Goal: Task Accomplishment & Management: Use online tool/utility

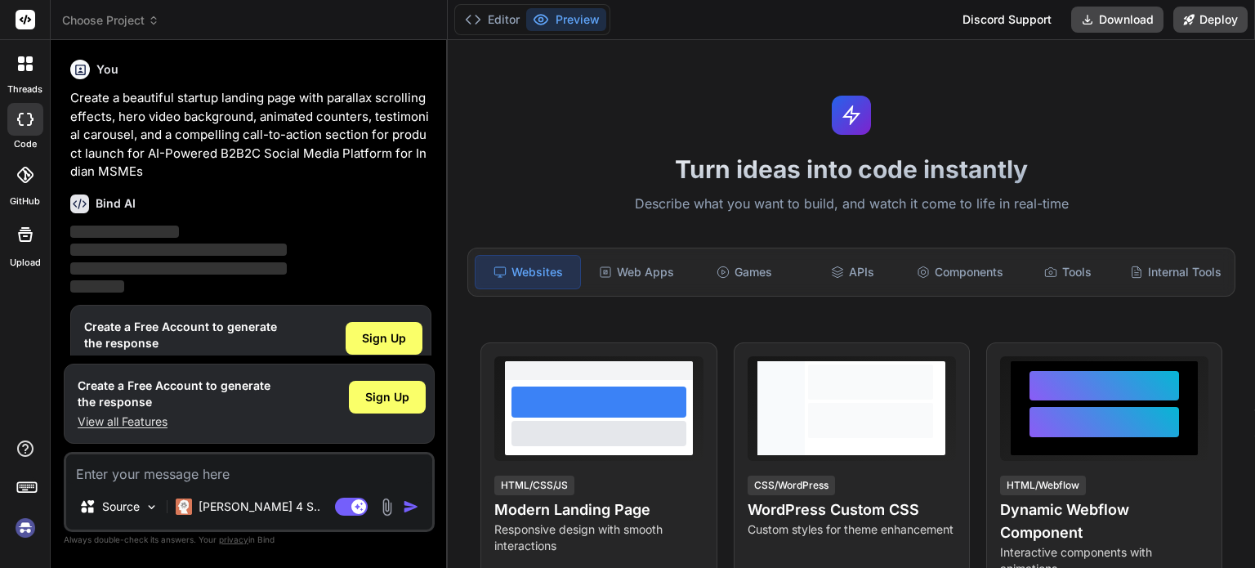
scroll to position [35, 0]
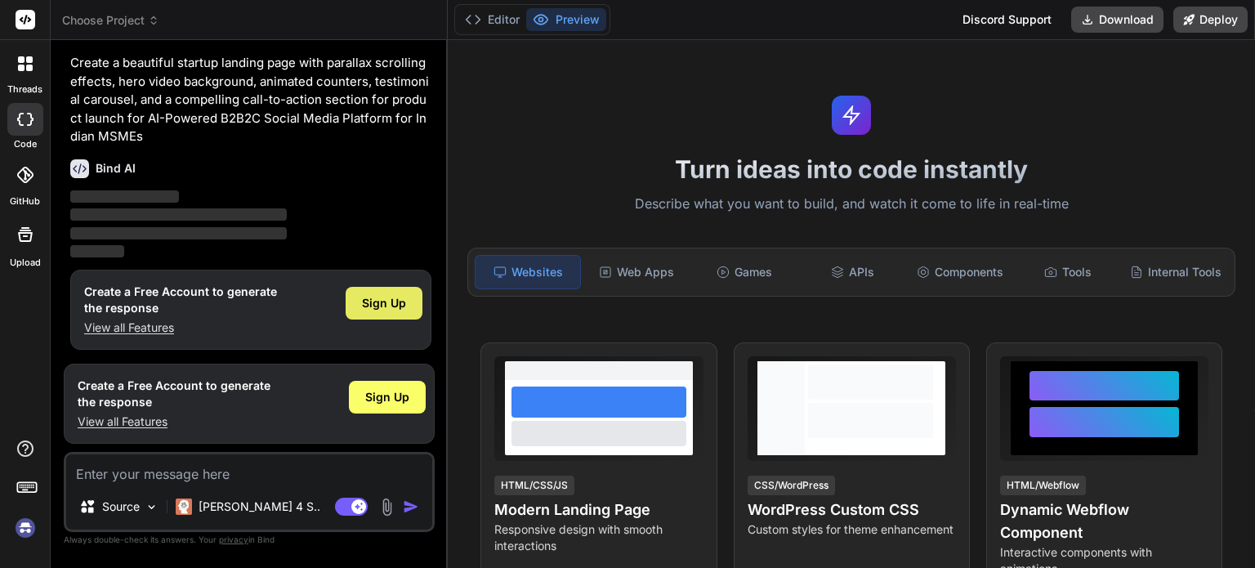
click at [386, 305] on span "Sign Up" at bounding box center [384, 303] width 44 height 16
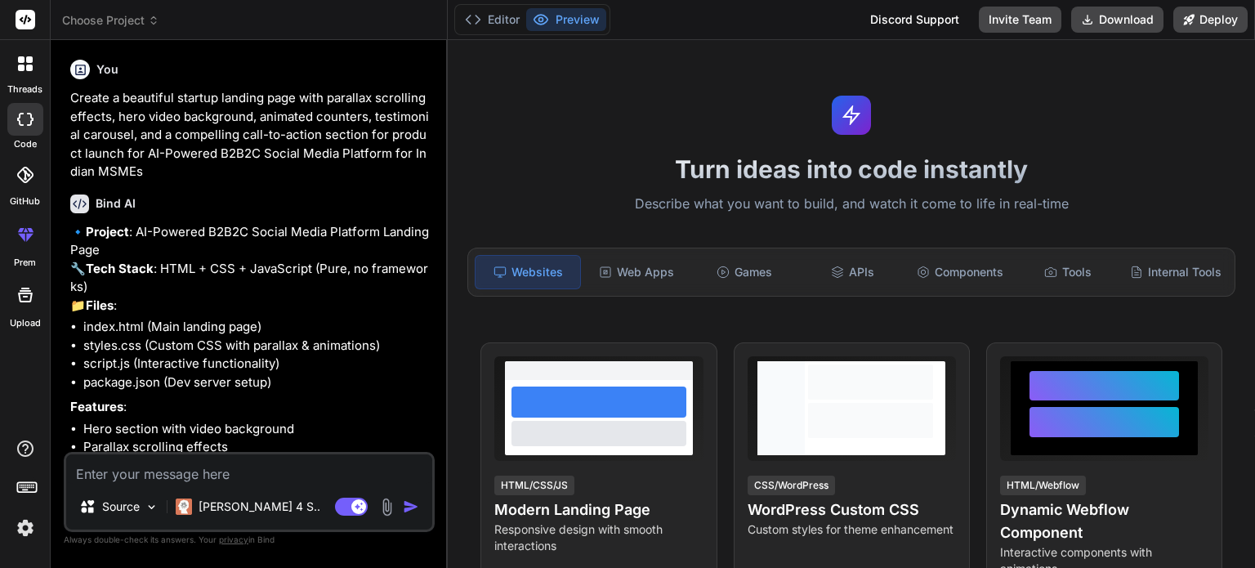
type textarea "x"
click at [382, 315] on p "🔹 Project : AI-Powered B2B2C Social Media Platform Landing Page 🔧 Tech Stack : …" at bounding box center [250, 269] width 361 height 92
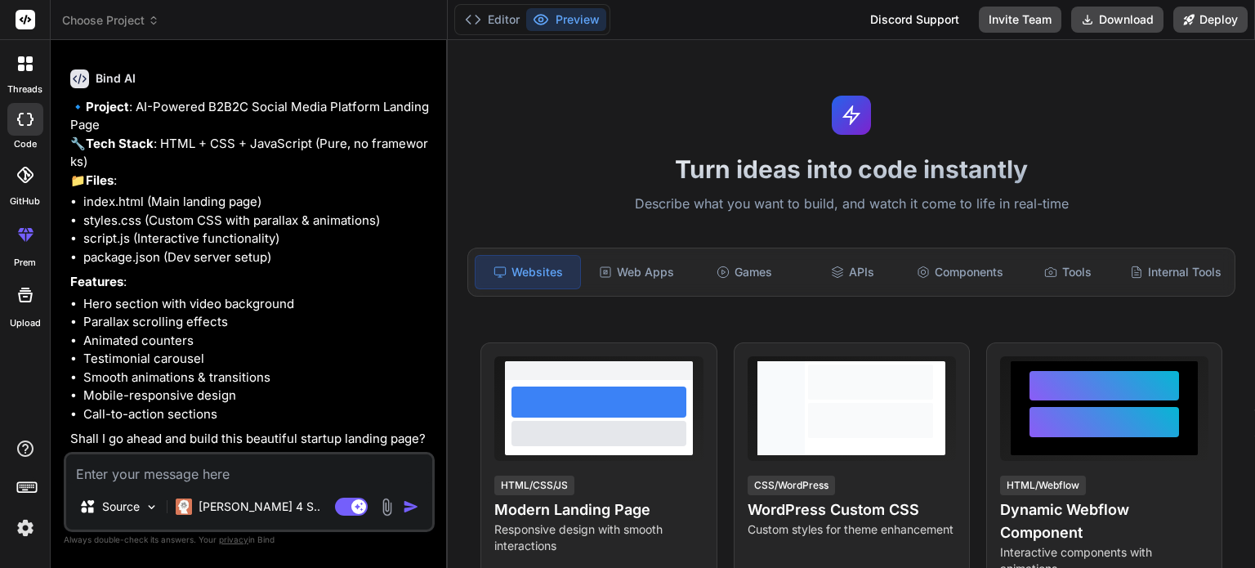
scroll to position [160, 0]
click at [202, 480] on textarea at bounding box center [249, 468] width 366 height 29
type textarea "o"
type textarea "x"
type textarea "ok"
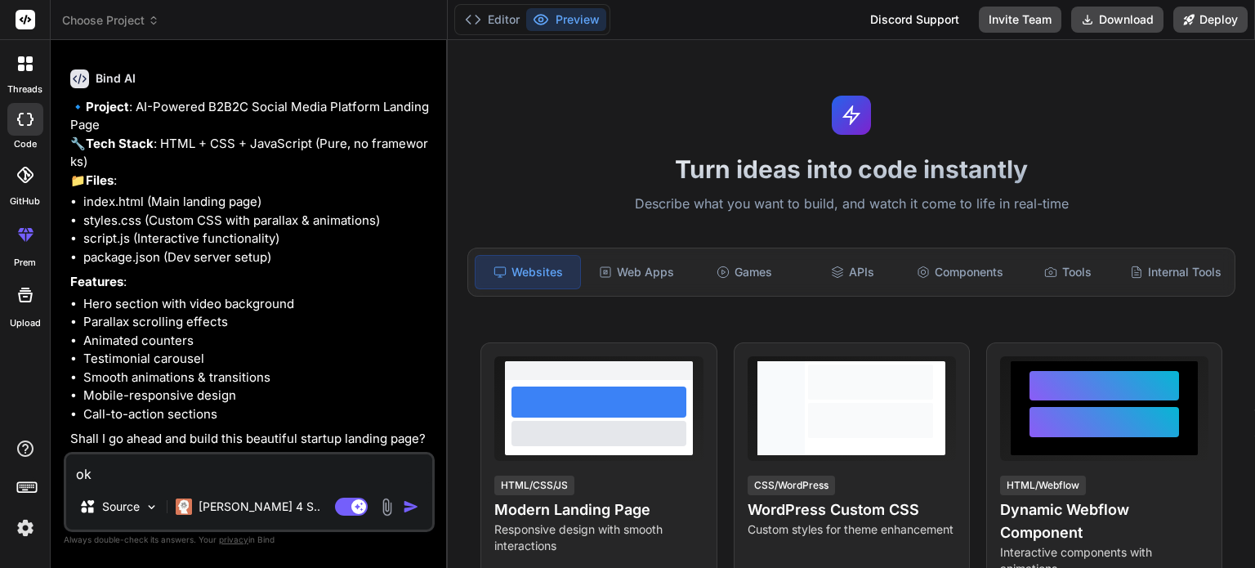
type textarea "x"
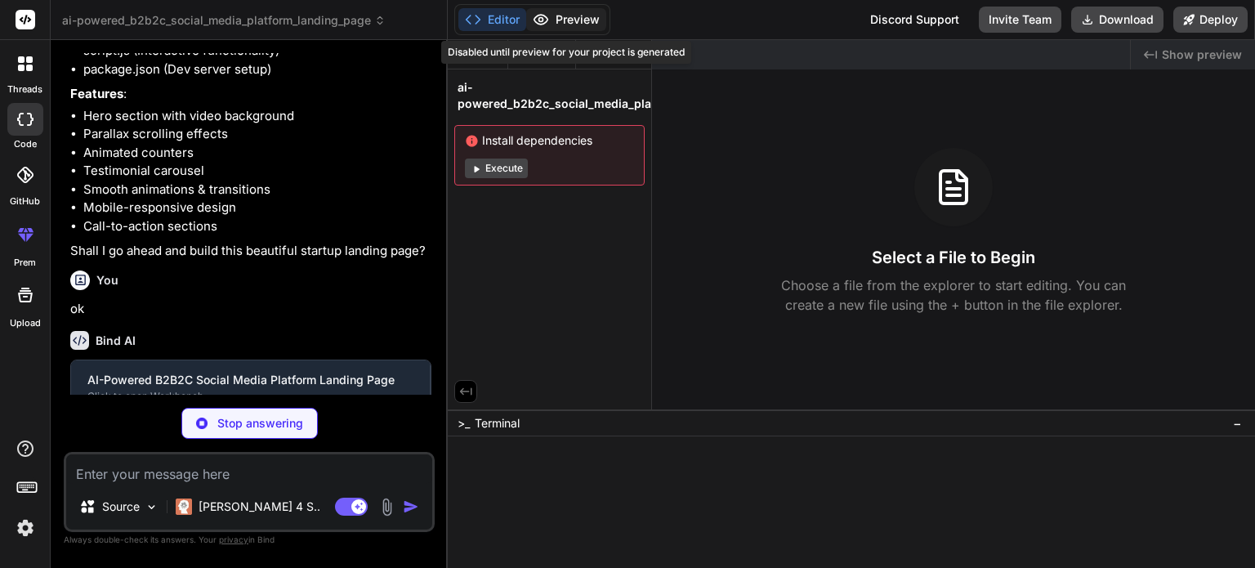
scroll to position [329, 0]
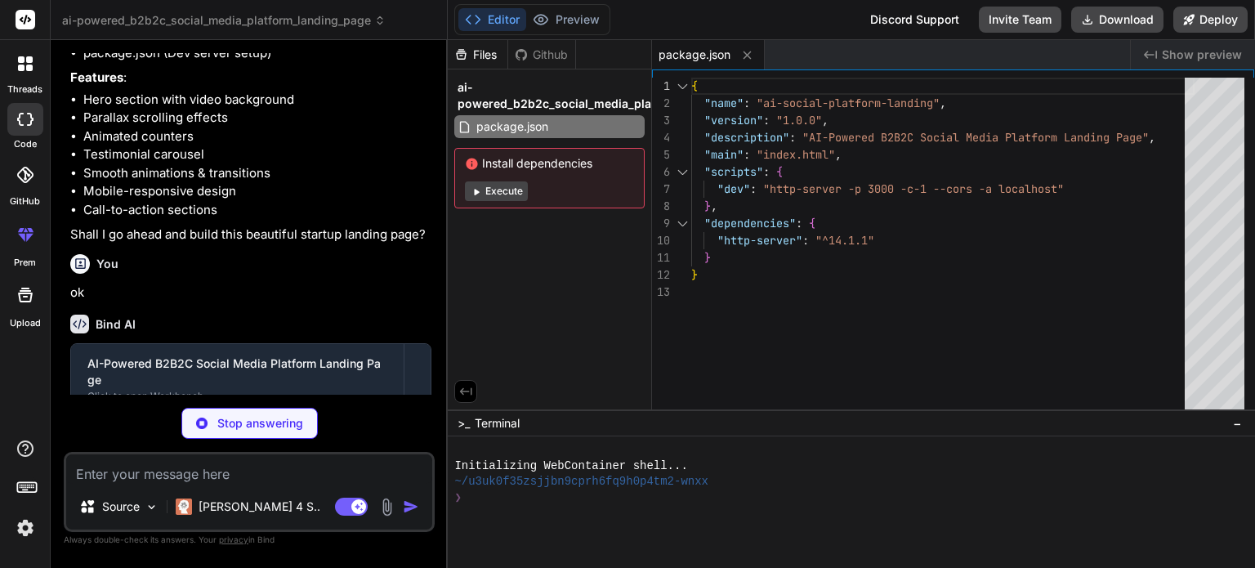
click at [508, 194] on button "Execute" at bounding box center [496, 191] width 63 height 20
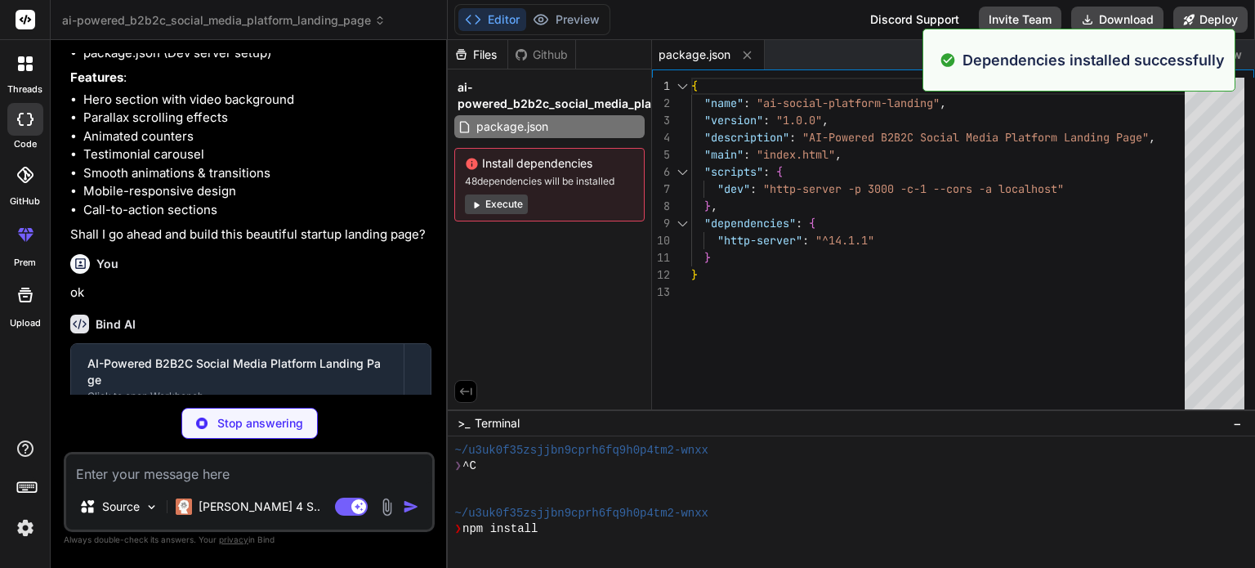
scroll to position [188, 0]
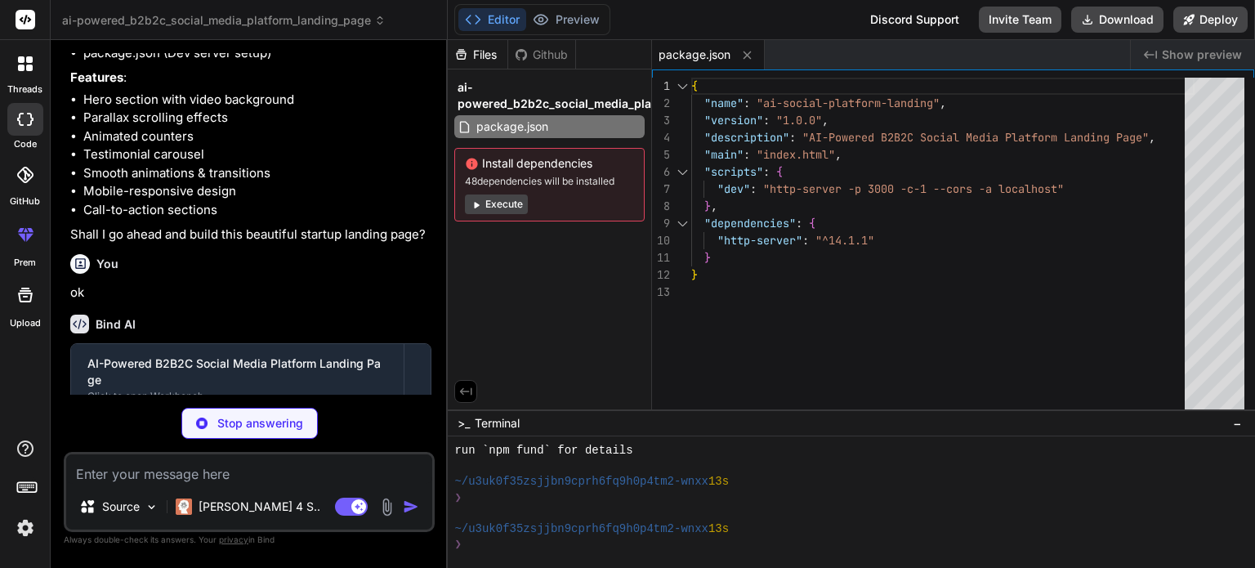
click at [507, 207] on button "Execute" at bounding box center [496, 204] width 63 height 20
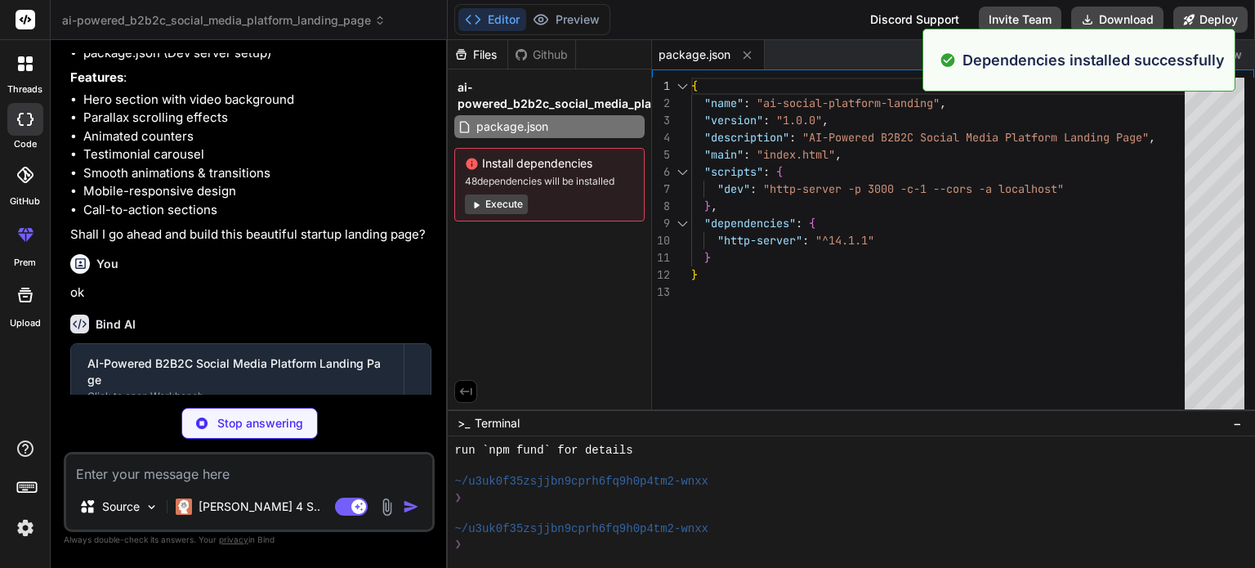
scroll to position [423, 0]
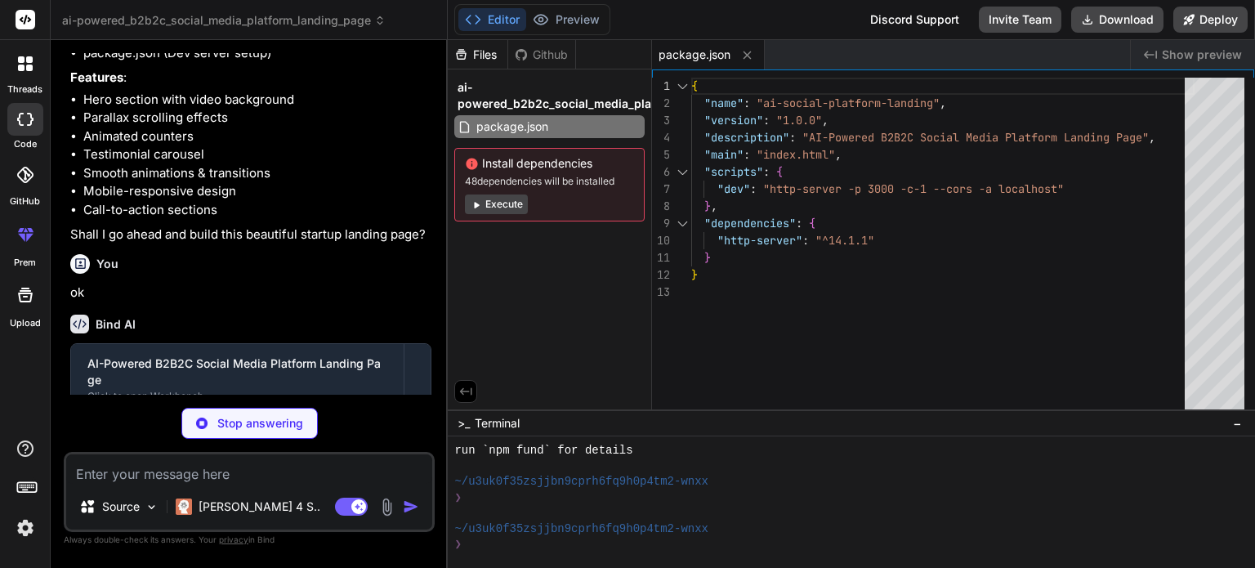
click at [242, 476] on textarea at bounding box center [249, 468] width 366 height 29
type textarea "x"
type textarea "o"
type textarea "x"
type textarea "ok"
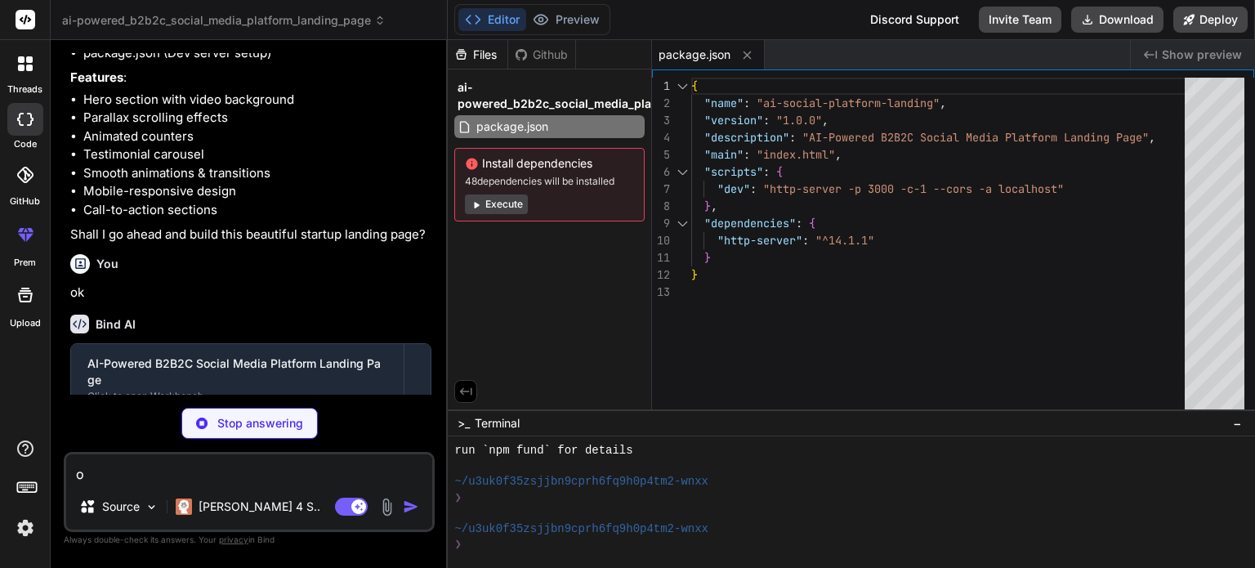
type textarea "x"
type textarea "ok"
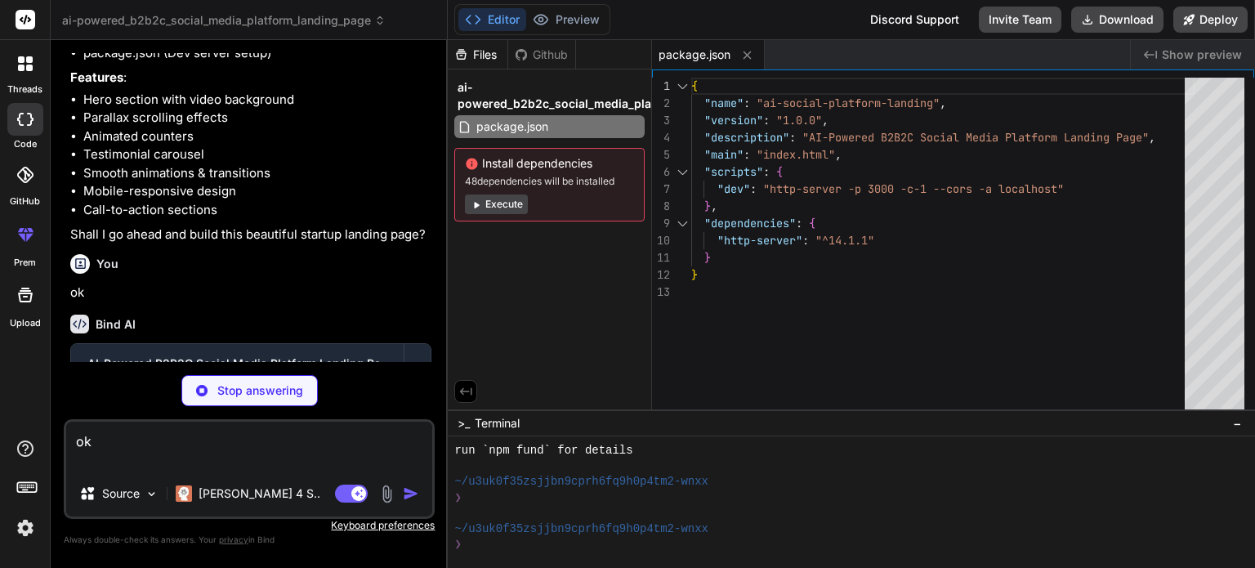
type textarea "x"
type textarea "ok"
click at [284, 302] on p "ok" at bounding box center [250, 293] width 361 height 19
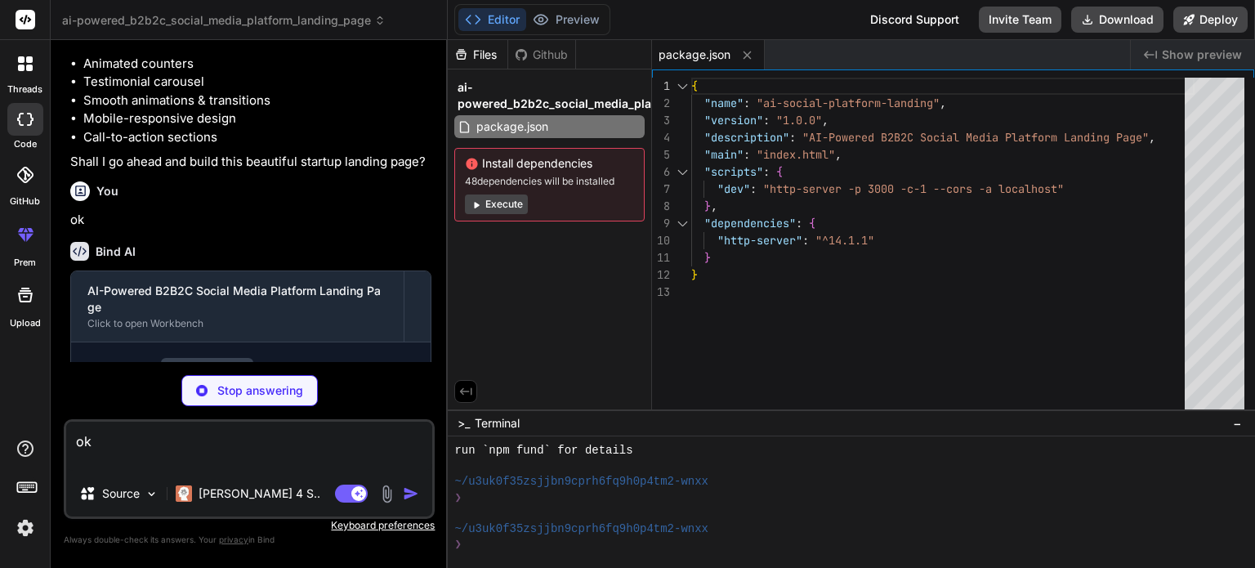
scroll to position [493, 0]
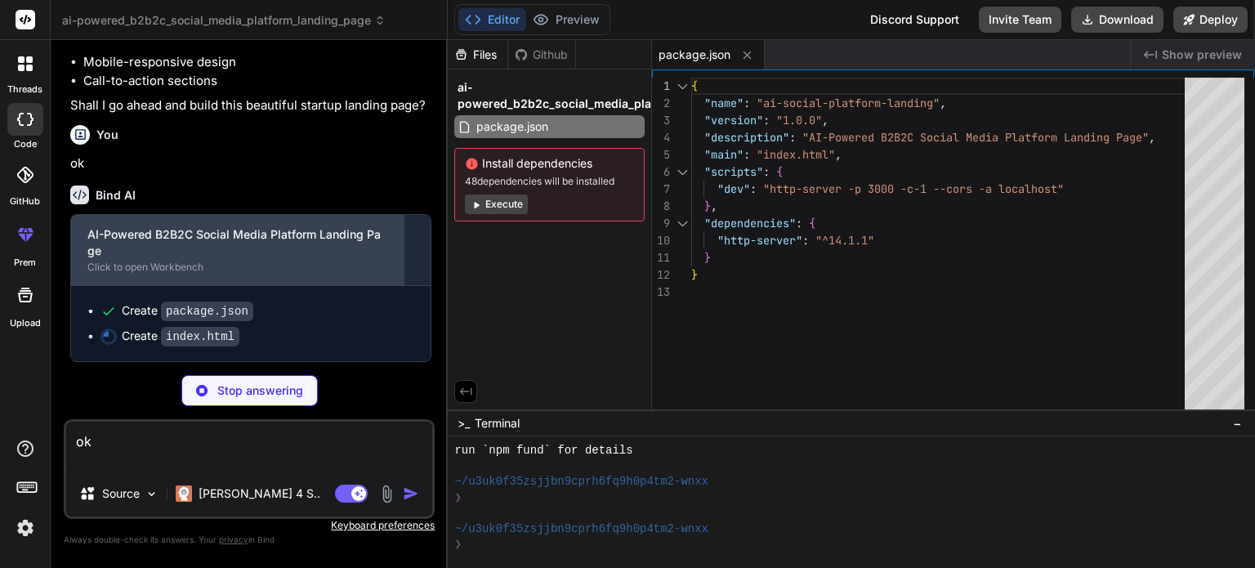
click at [267, 266] on div "Click to open Workbench" at bounding box center [237, 267] width 300 height 13
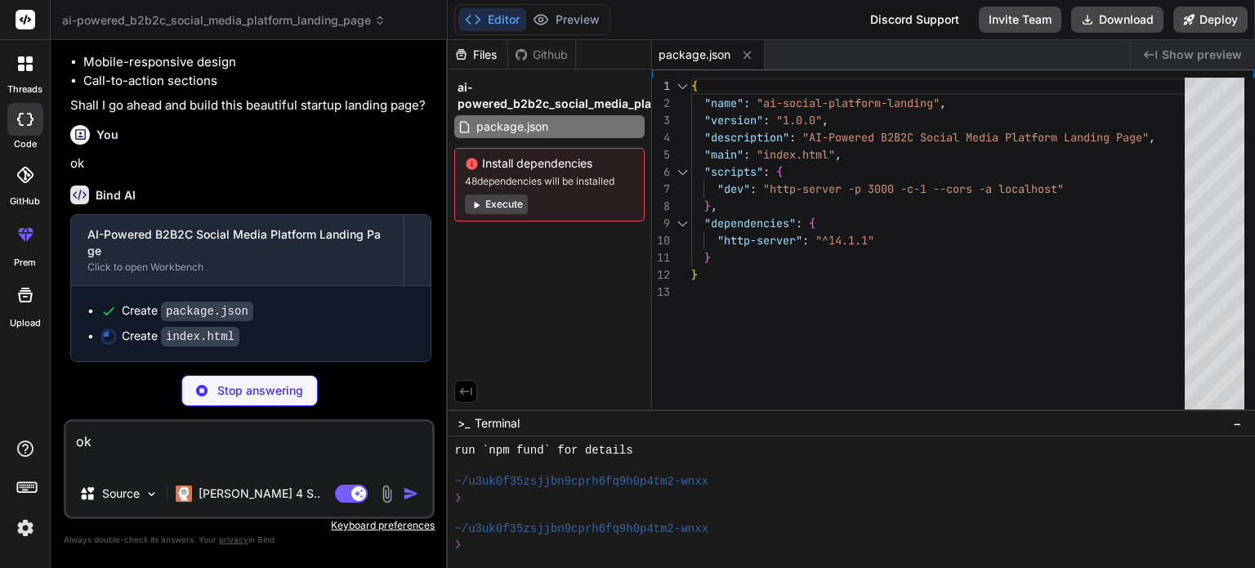
type textarea "x"
type textarea "<div class="footer-bottom"> <p>&copy; 2024 ConnectAI. All rights reserved. Made…"
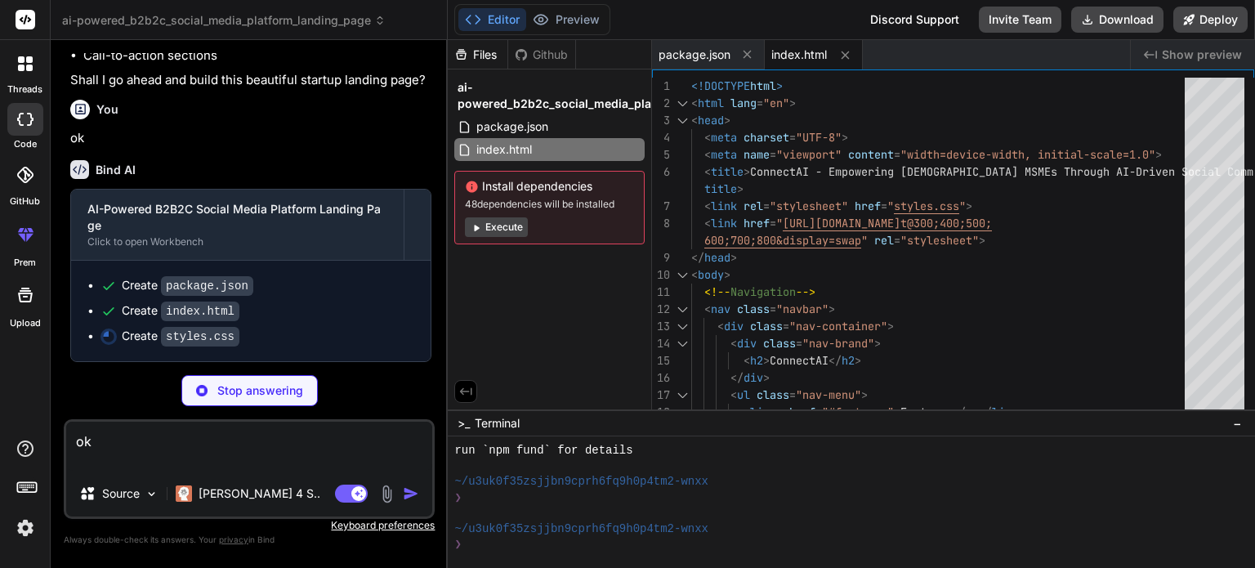
click at [390, 319] on div "Create index.html" at bounding box center [258, 310] width 314 height 17
click at [814, 56] on span "index.html" at bounding box center [799, 55] width 56 height 16
type textarea "x"
click at [699, 60] on span "package.json" at bounding box center [695, 55] width 72 height 16
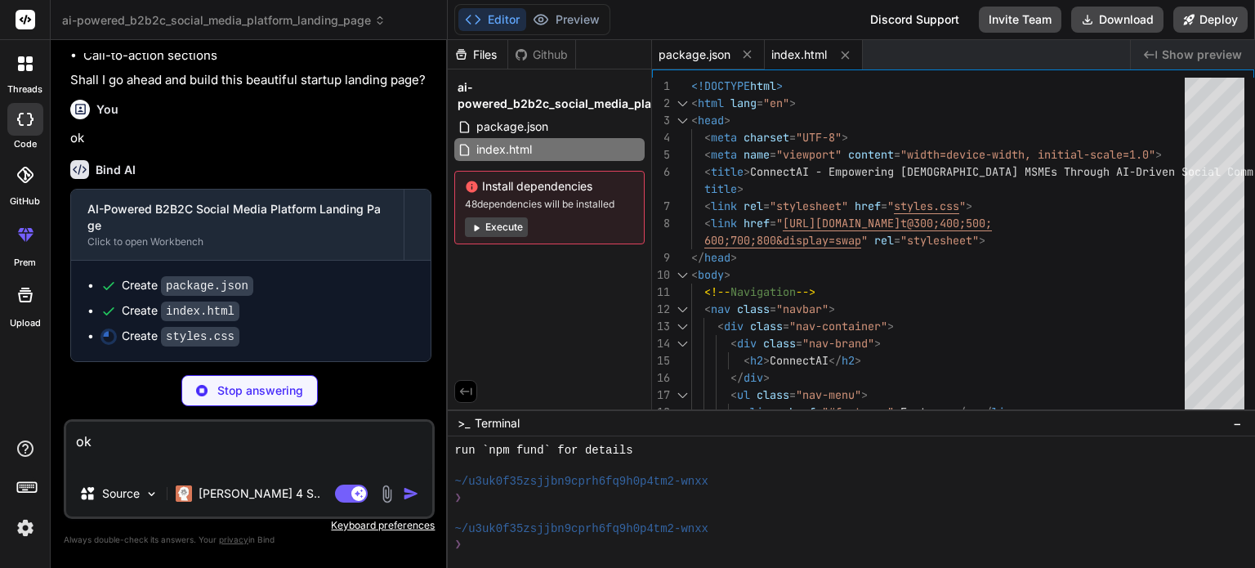
type textarea "} }"
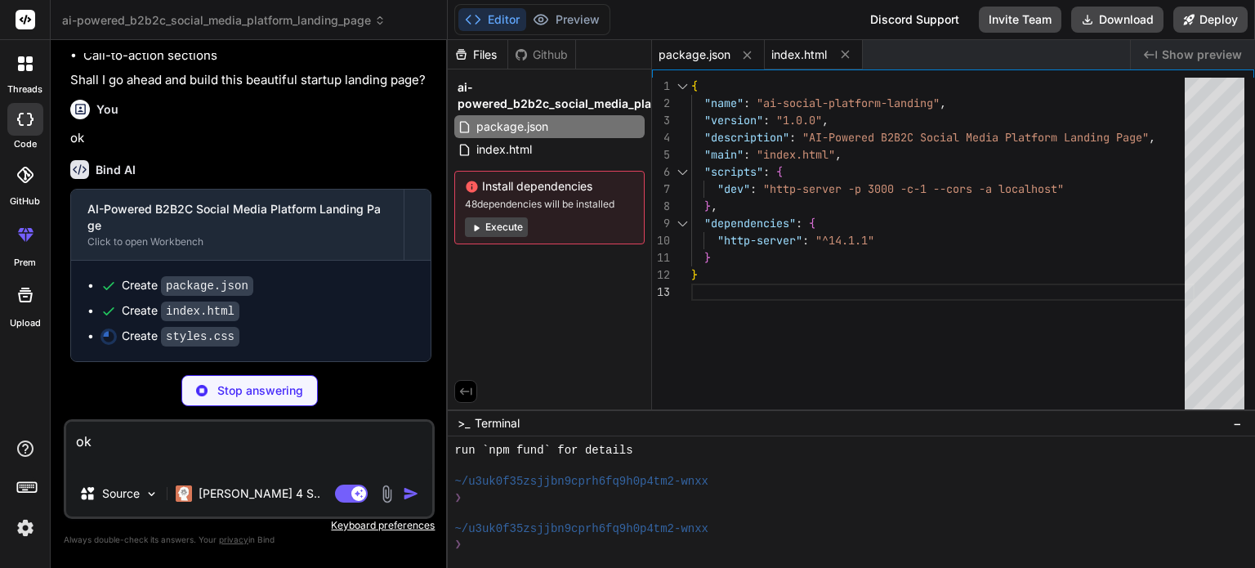
type textarea "x"
click at [804, 54] on span "index.html" at bounding box center [799, 55] width 56 height 16
type textarea "<div class="footer-bottom"> <p>&copy; 2024 ConnectAI. All rights reserved. Made…"
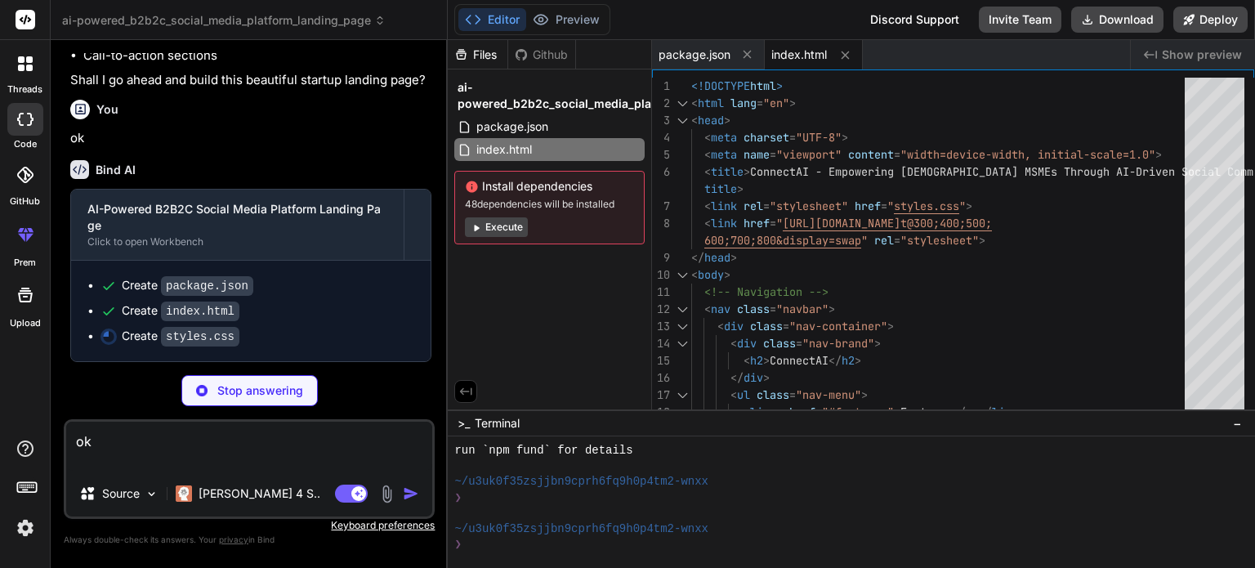
click at [98, 440] on textarea "ok" at bounding box center [249, 446] width 366 height 49
type textarea "x"
type textarea "o"
type textarea "x"
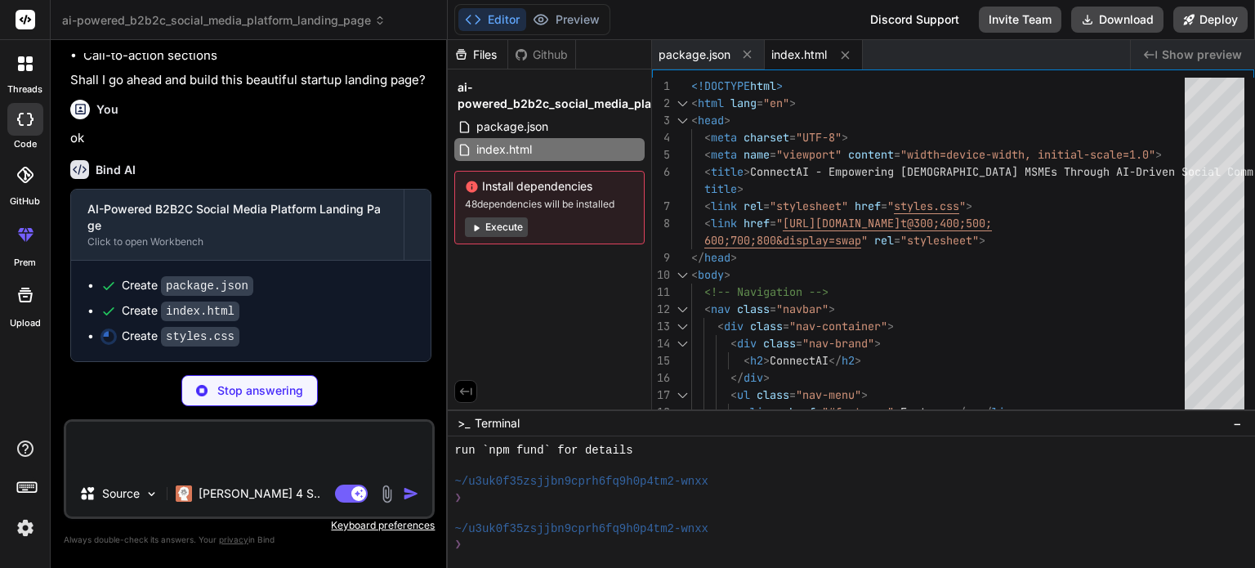
type textarea "x"
type textarea ".stats-grid { grid-template-columns: 1fr; } .footer-links { grid-template-colum…"
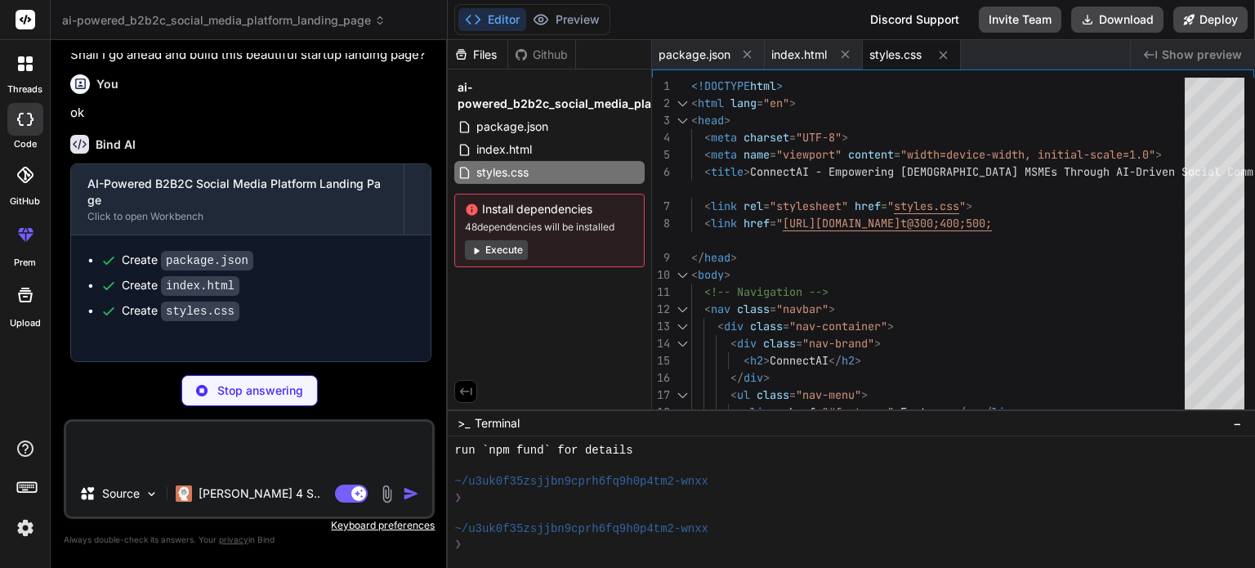
type textarea "x"
type textarea "el.style.animationDelay = `${index * 0.2}s`; }); }, 100); });"
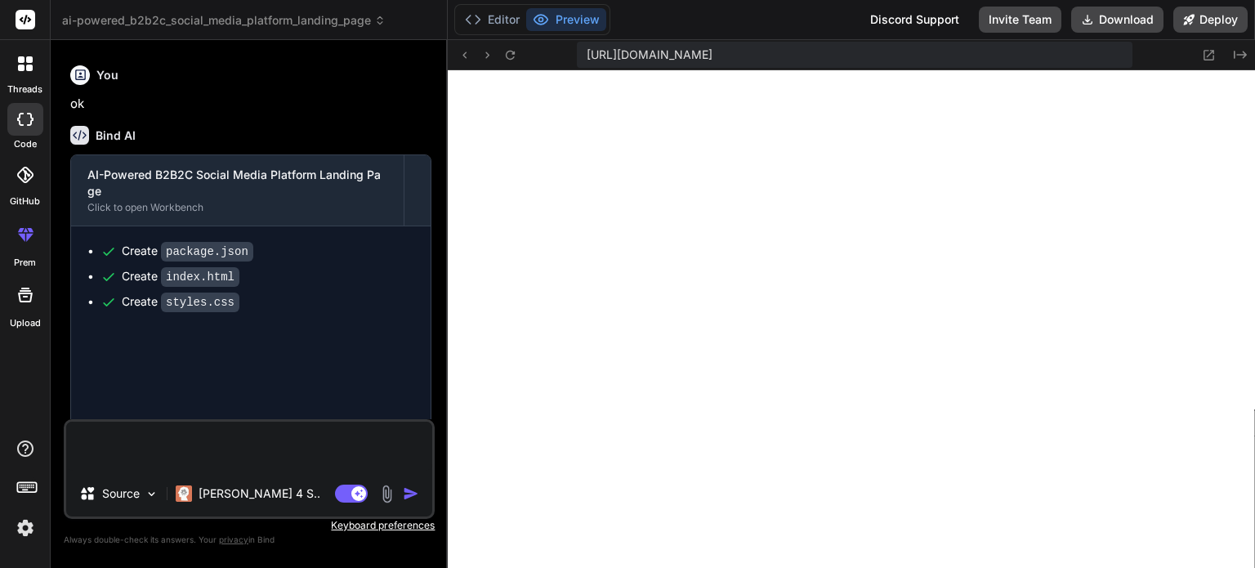
type textarea "x"
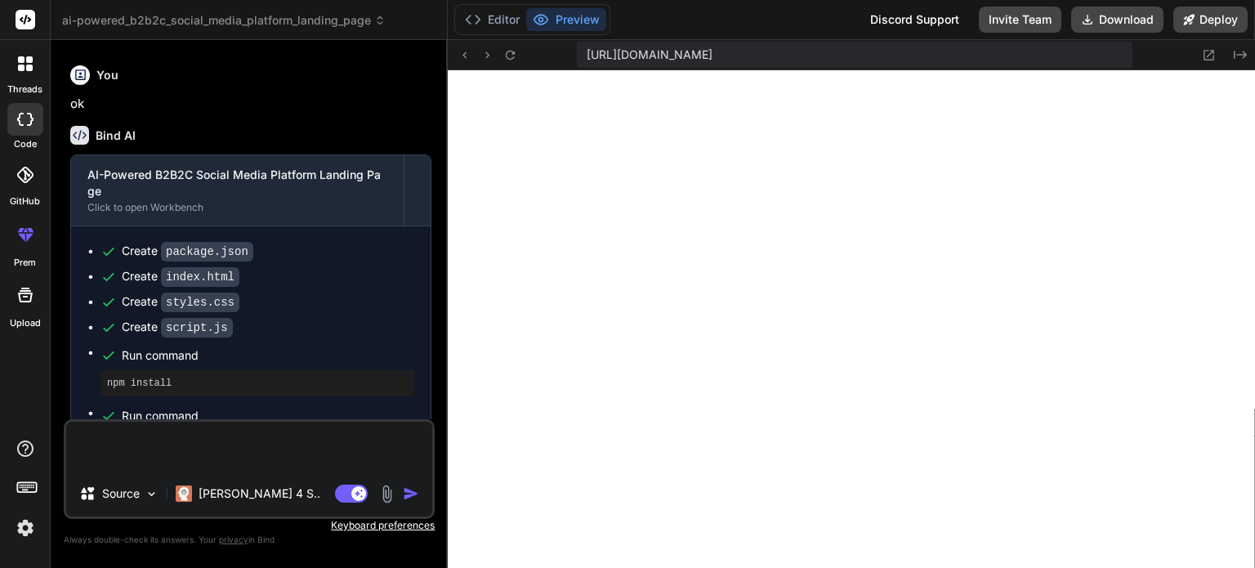
click at [324, 364] on span "Run command" at bounding box center [268, 355] width 293 height 16
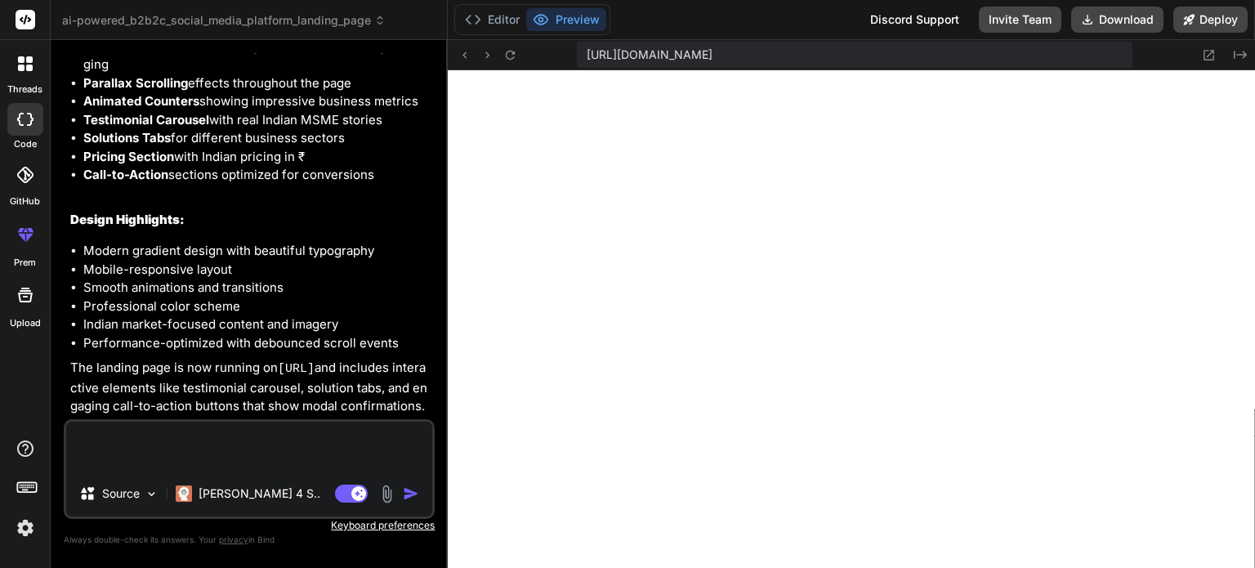
scroll to position [1106, 0]
click at [127, 444] on textarea at bounding box center [249, 446] width 366 height 49
type textarea "c"
type textarea "x"
type textarea "ca"
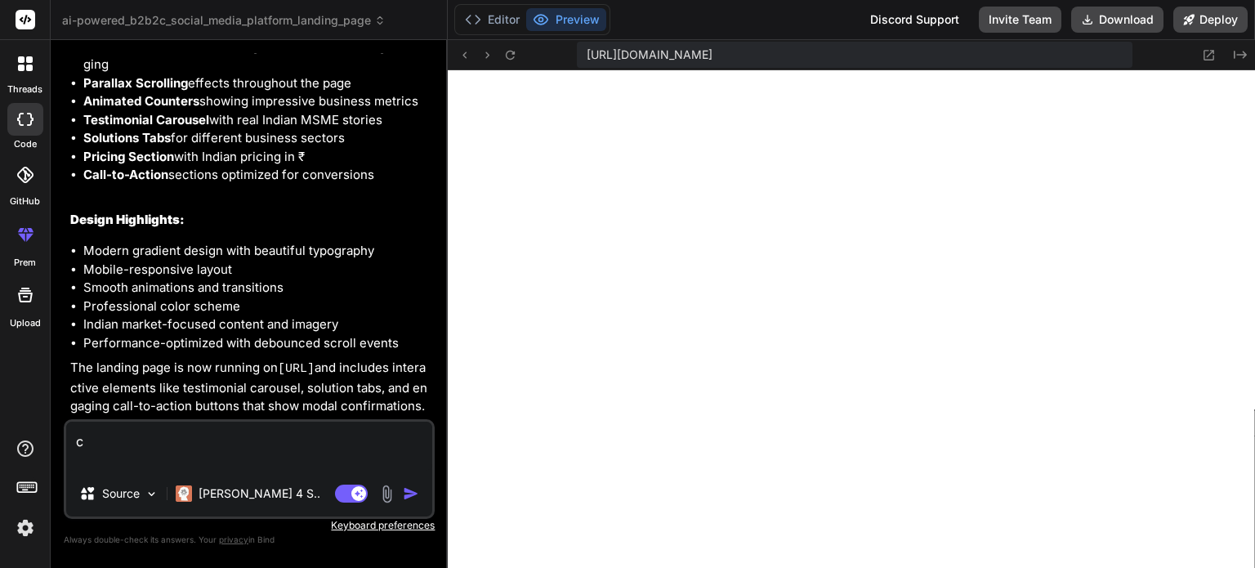
type textarea "x"
type textarea "can"
type textarea "x"
type textarea "can"
type textarea "x"
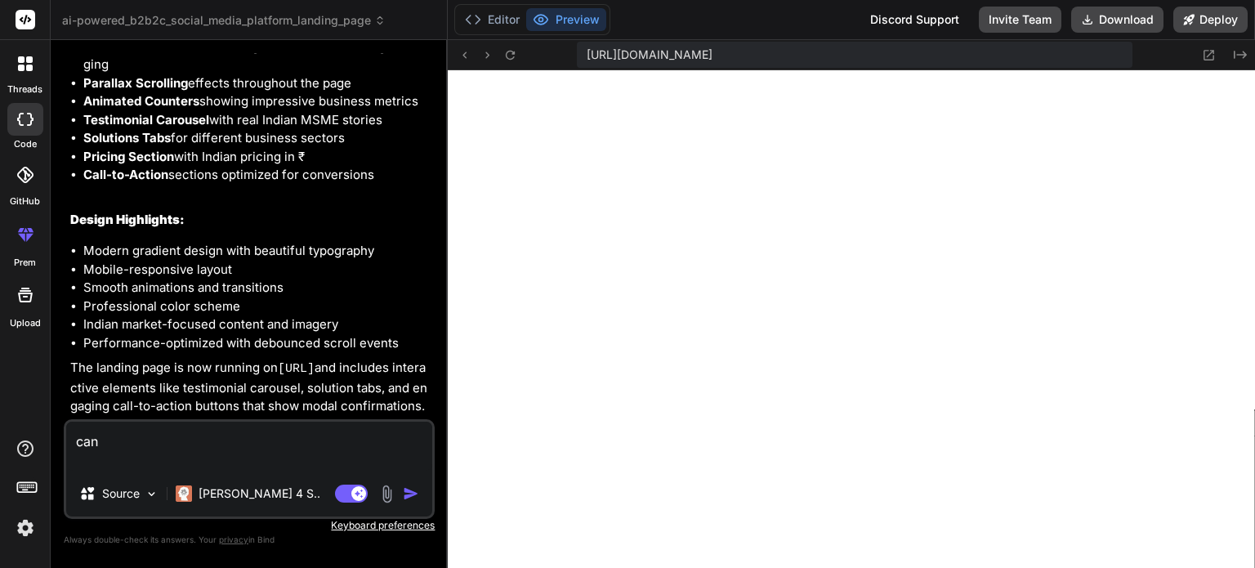
type textarea "can y"
type textarea "x"
type textarea "can yo"
type textarea "x"
type textarea "can you"
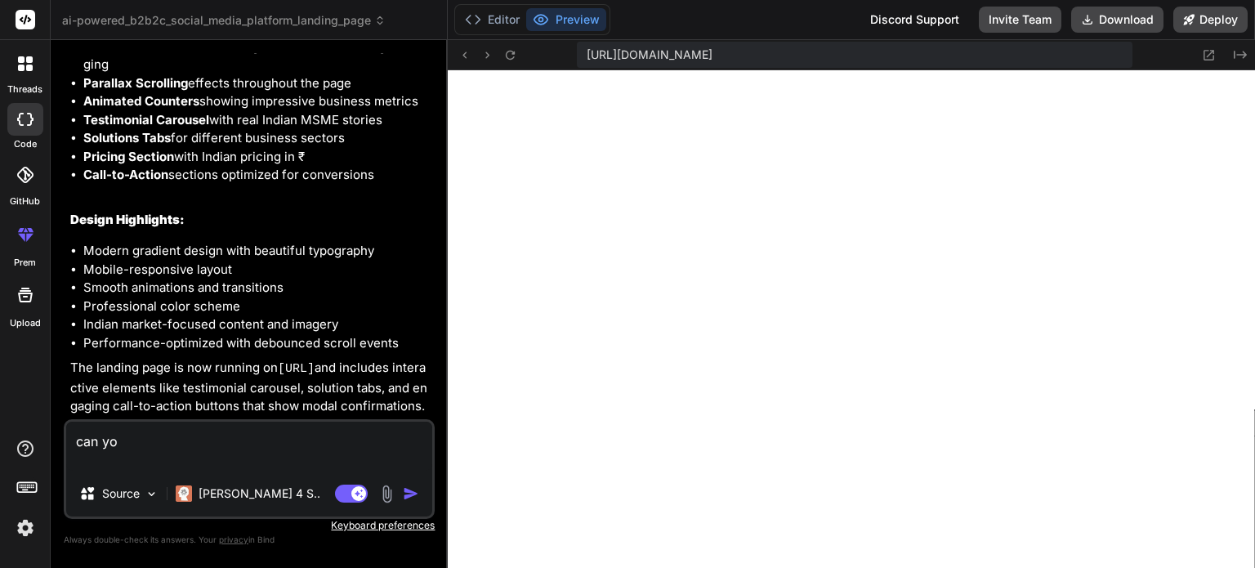
type textarea "x"
type textarea "can you"
type textarea "x"
type textarea "can you f"
type textarea "x"
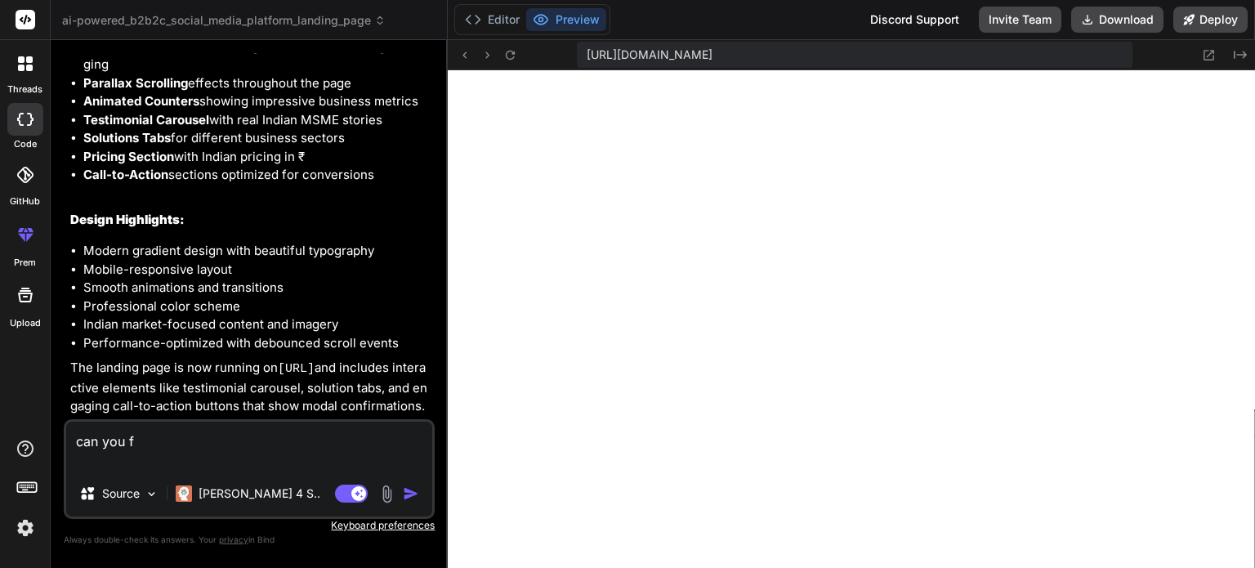
type textarea "can you fi"
type textarea "x"
type textarea "can you fin"
type textarea "x"
type textarea "can you find"
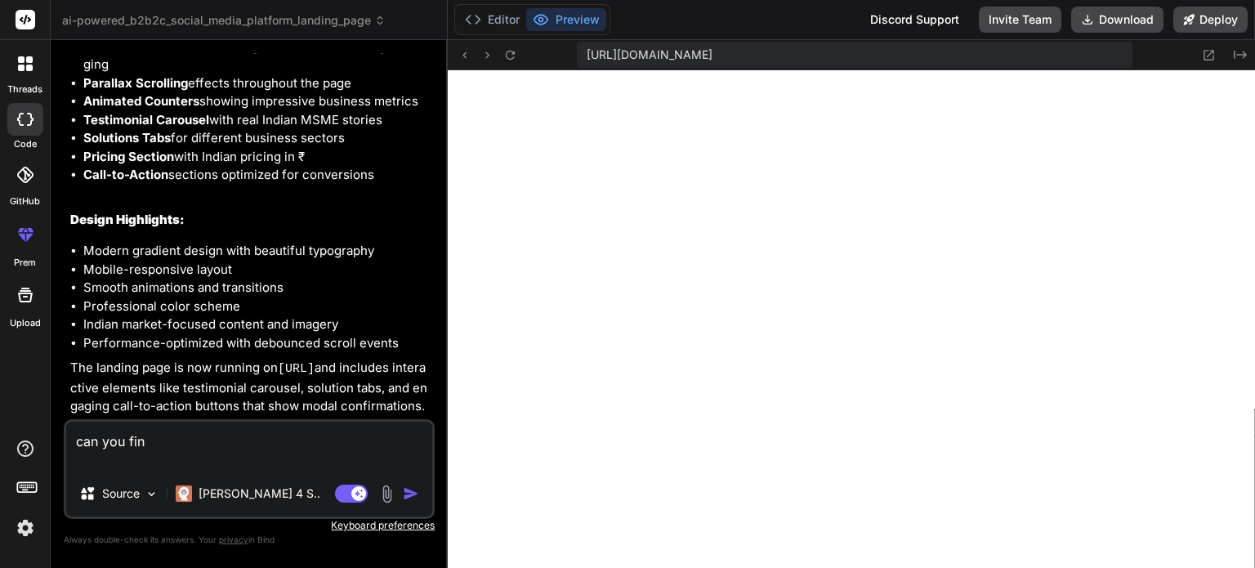
type textarea "x"
type textarea "can you find"
type textarea "x"
type textarea "can you find a"
type textarea "x"
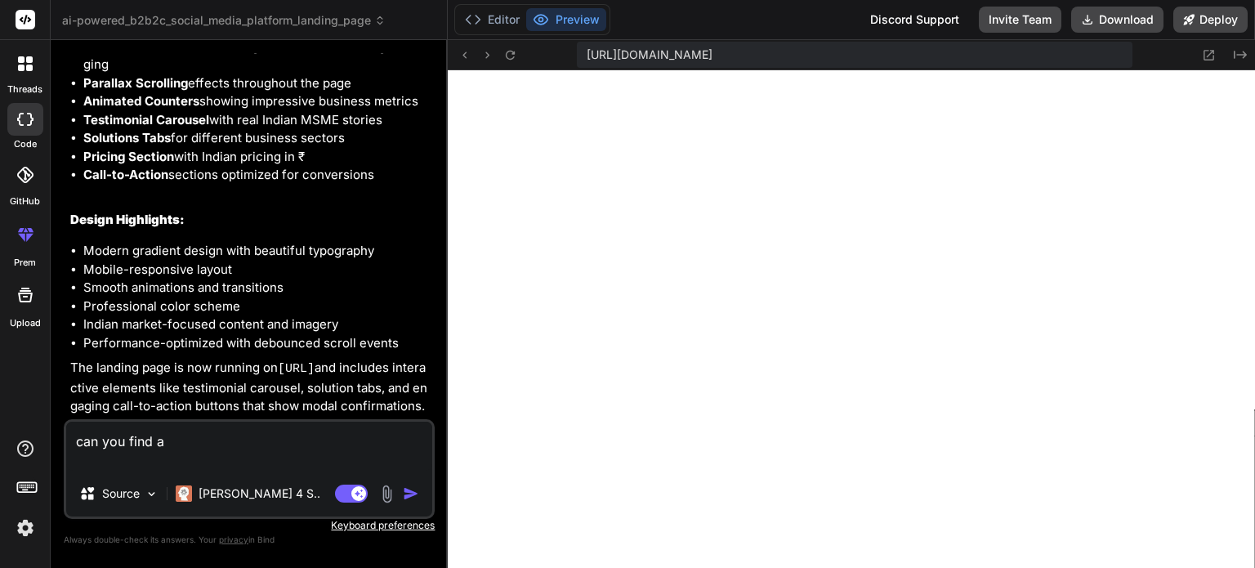
type textarea "can you find a"
type textarea "x"
type textarea "can you find a s"
type textarea "x"
type textarea "can you find a su"
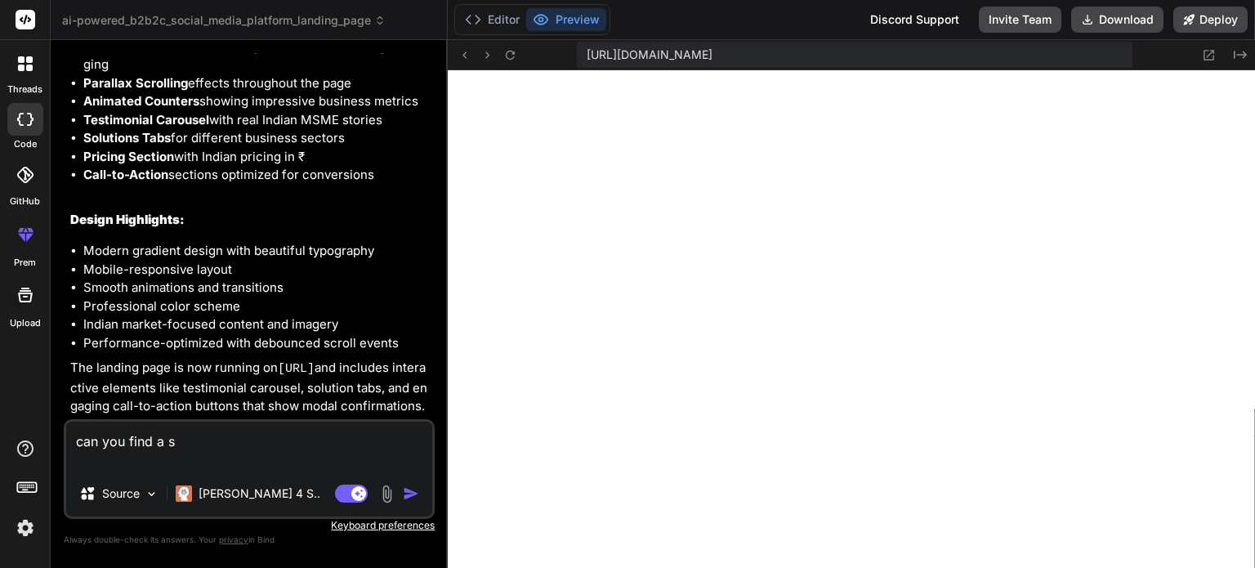
type textarea "x"
type textarea "can you find a sui"
type textarea "x"
type textarea "can you find a suit"
type textarea "x"
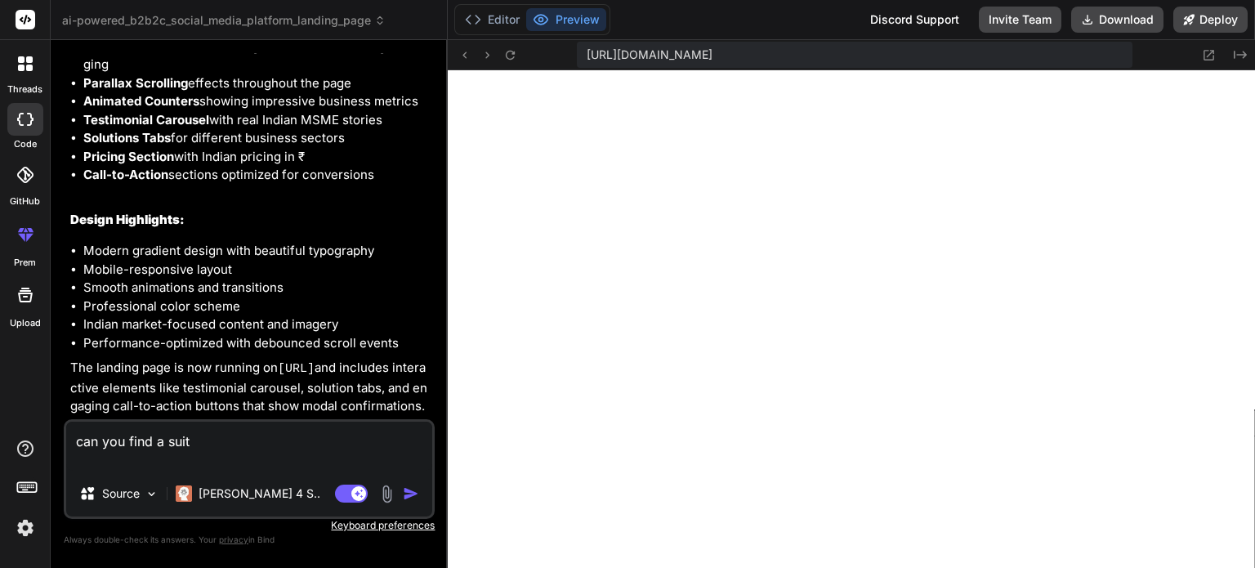
type textarea "can you find a suita"
type textarea "x"
type textarea "can you find a suitab"
type textarea "x"
type textarea "can you find a suitabl"
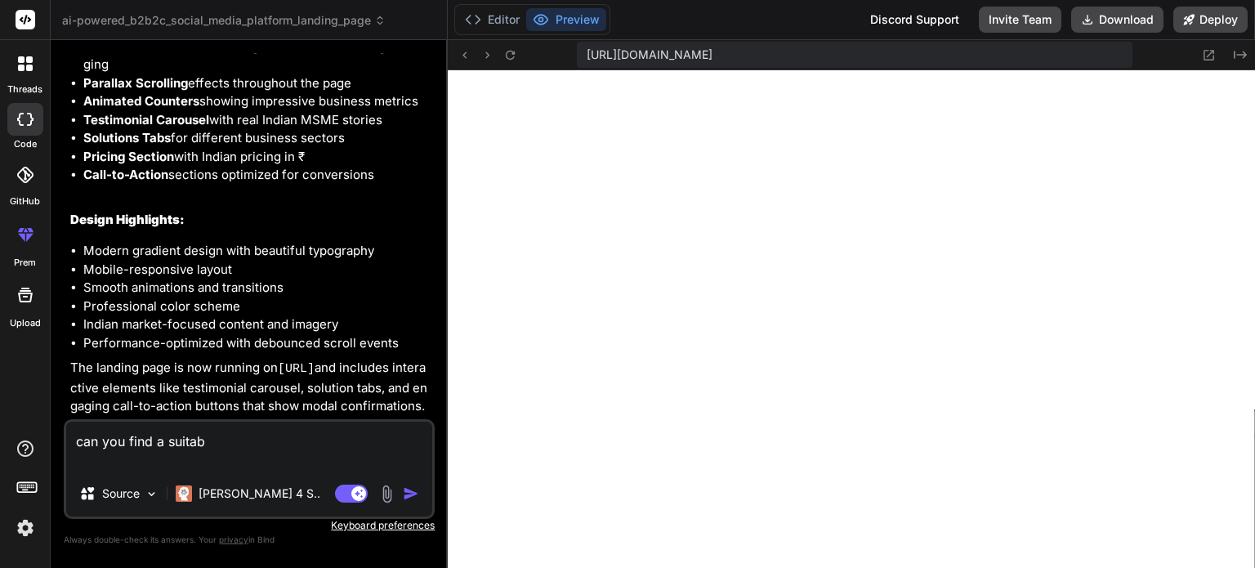
type textarea "x"
type textarea "can you find a suitable"
type textarea "x"
type textarea "can you find a suitable"
type textarea "x"
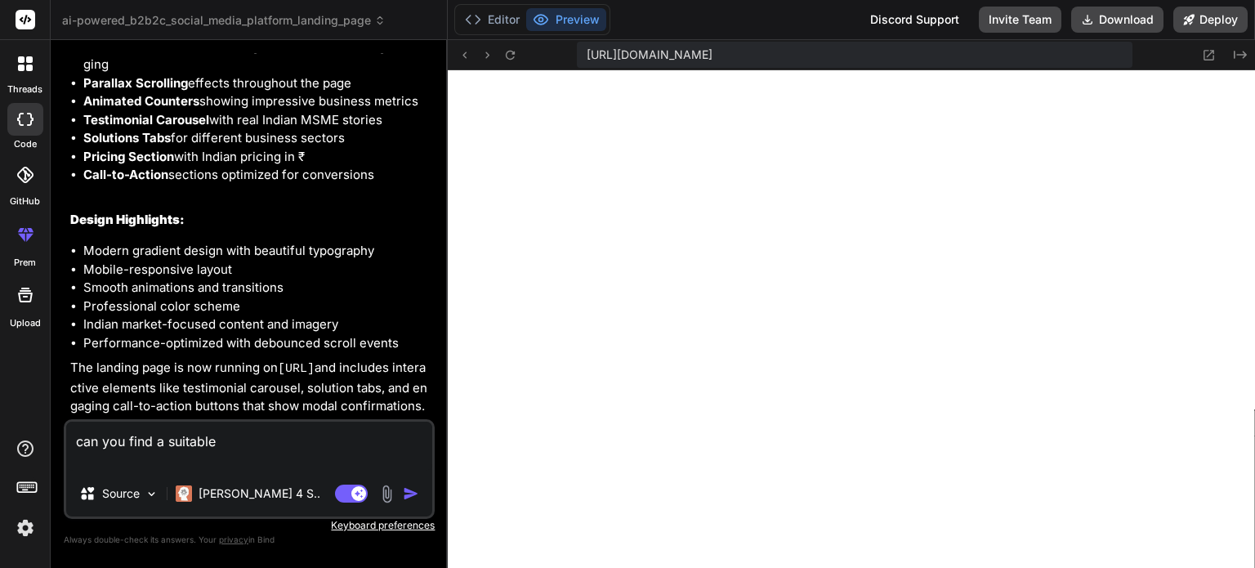
type textarea "can you find a suitable n"
type textarea "x"
type textarea "can you find a suitable na"
type textarea "x"
type textarea "can you find a suitable nam"
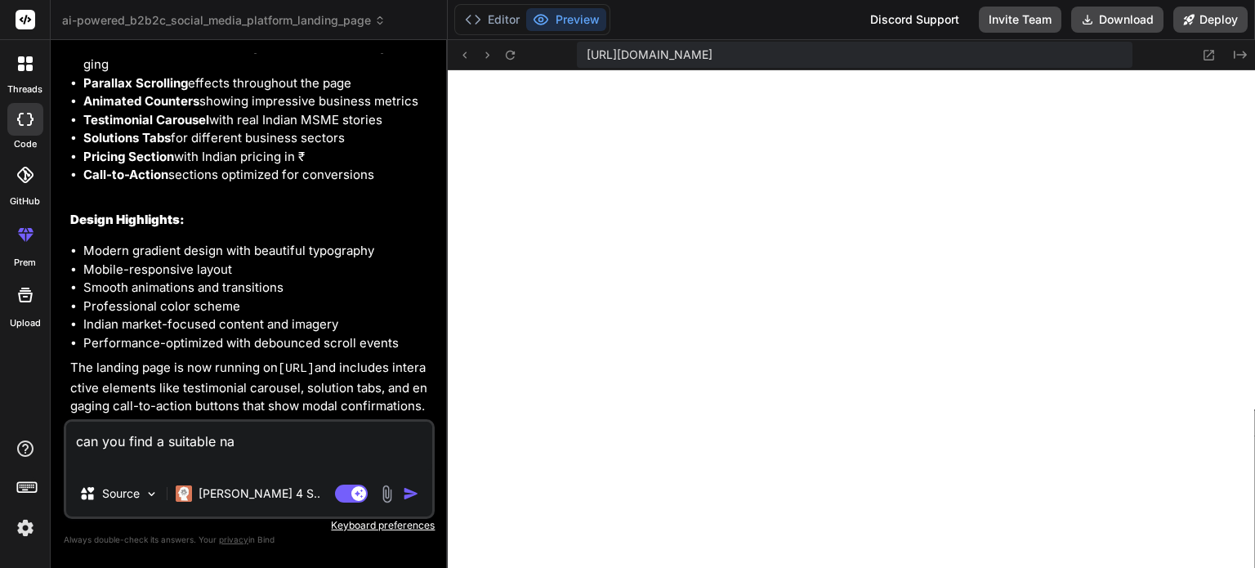
type textarea "x"
type textarea "can you find a suitable name"
type textarea "x"
type textarea "can you find a suitable name"
type textarea "x"
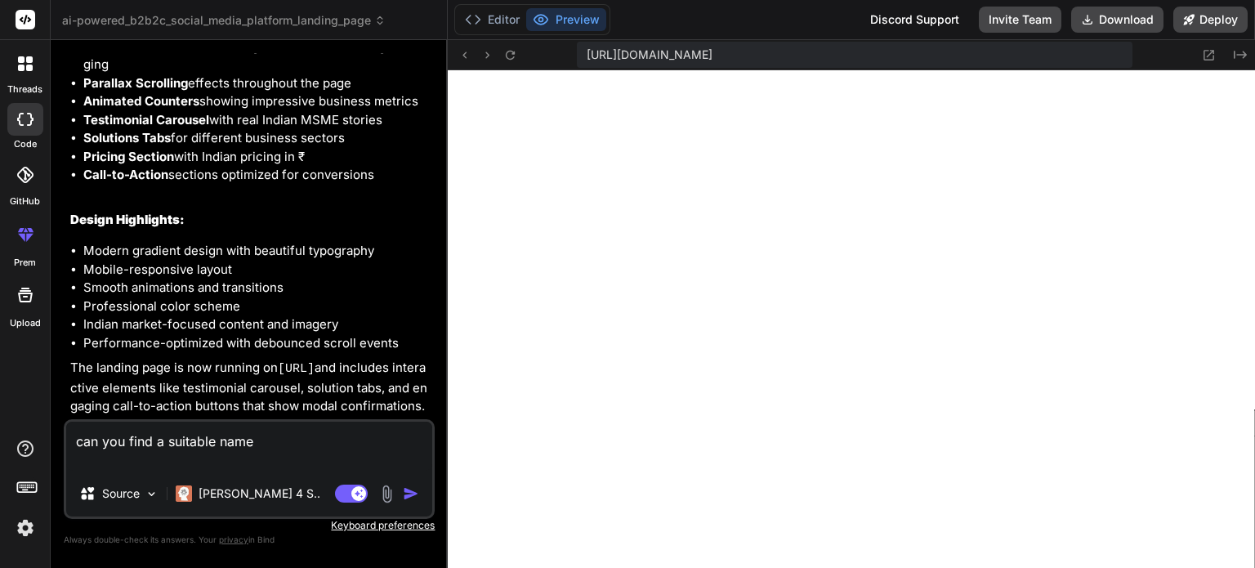
type textarea "can you find a suitable name c"
type textarea "x"
type textarea "can you find a suitable name co"
type textarea "x"
type textarea "can you find a suitable name con"
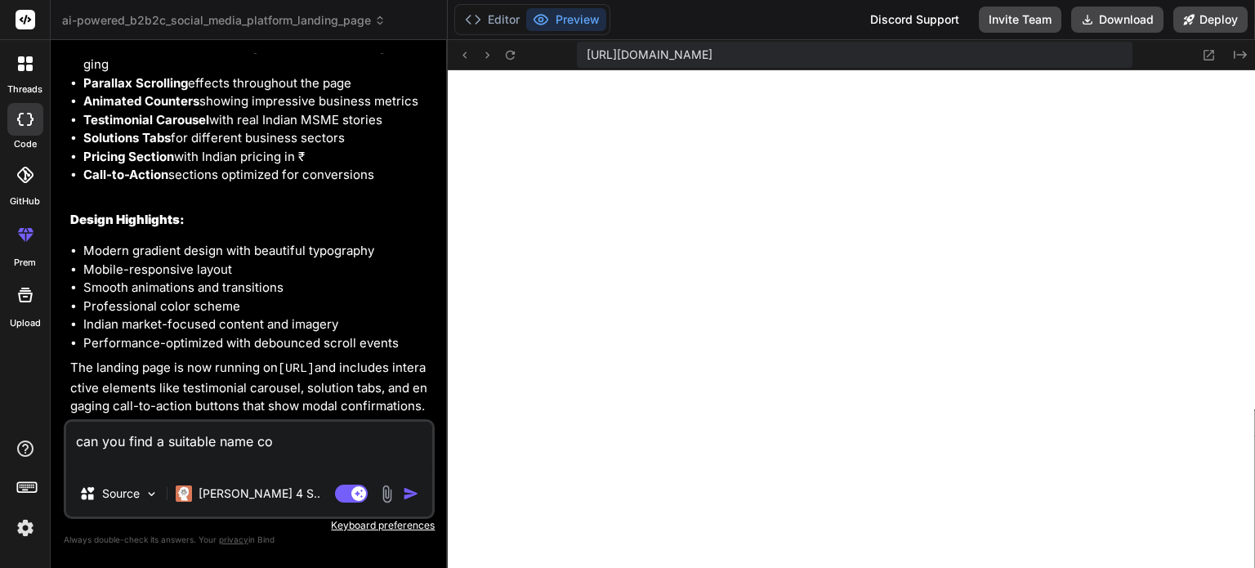
type textarea "x"
type textarea "can you find a suitable name conn"
type textarea "x"
type textarea "can you find a suitable name conne"
type textarea "x"
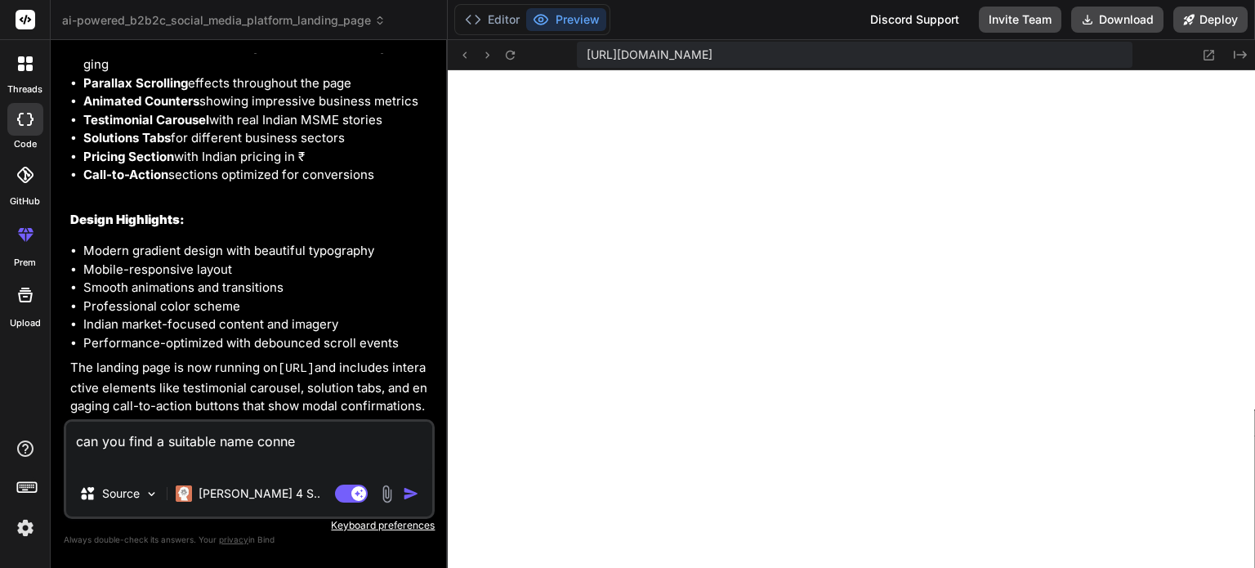
type textarea "can you find a suitable name connec"
type textarea "x"
type textarea "can you find a suitable name connect"
type textarea "x"
type textarea "can you find a suitable name connecti"
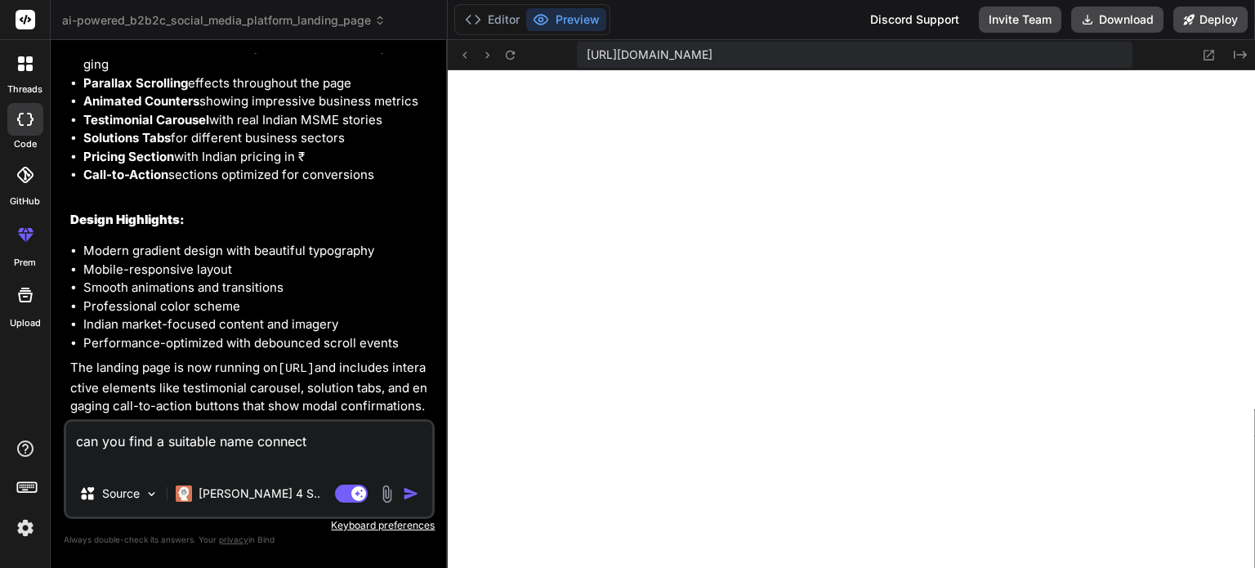
type textarea "x"
type textarea "can you find a suitable name connectin"
type textarea "x"
type textarea "can you find a suitable name connecting"
type textarea "x"
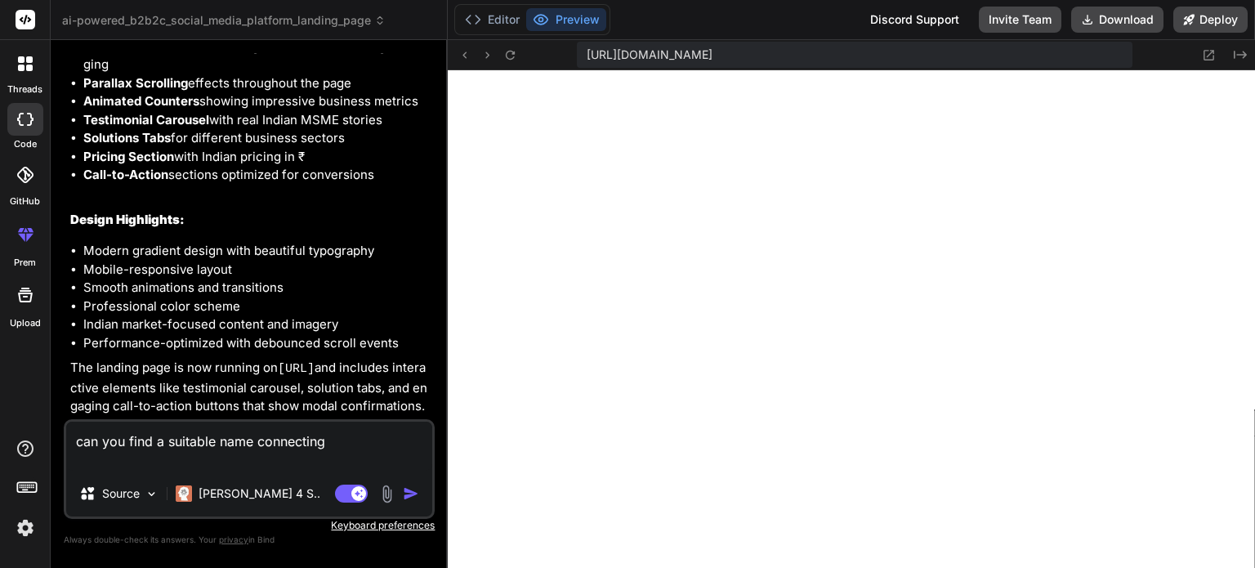
type textarea "can you find a suitable name connecting,"
type textarea "x"
type textarea "can you find a suitable name connecting,"
type textarea "x"
type textarea "can you find a suitable name connecting, c"
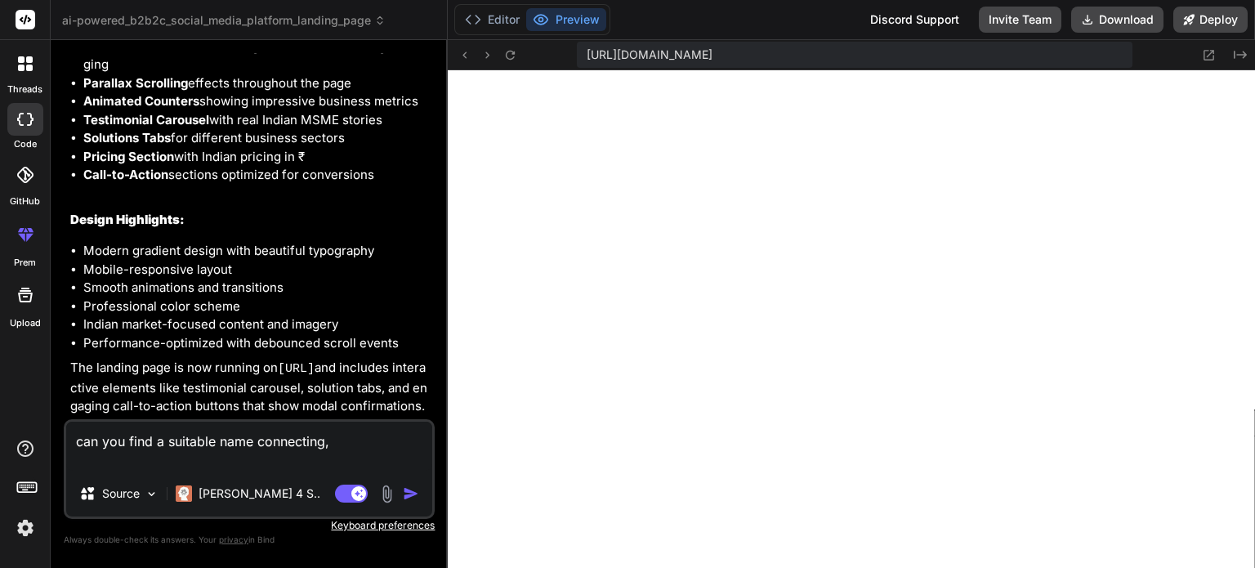
type textarea "x"
type textarea "can you find a suitable name connecting, co"
type textarea "x"
type textarea "can you find a suitable name connecting, com"
type textarea "x"
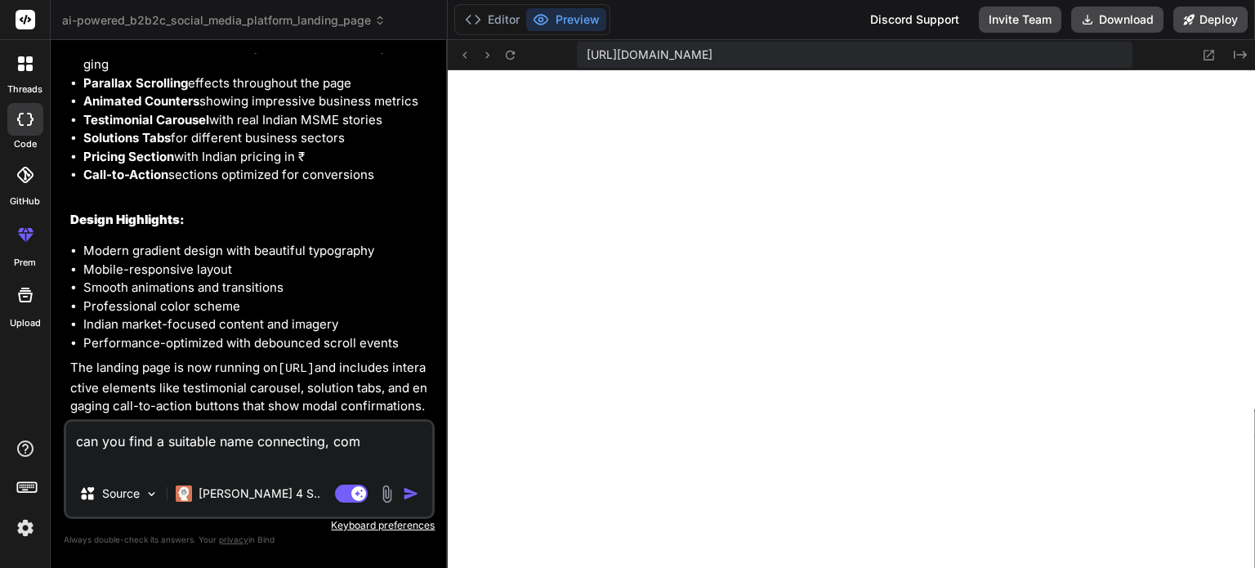
type textarea "can you find a suitable name connecting, comm"
type textarea "x"
type textarea "can you find a suitable name connecting, commu"
type textarea "x"
type textarea "can you find a suitable name connecting, commun"
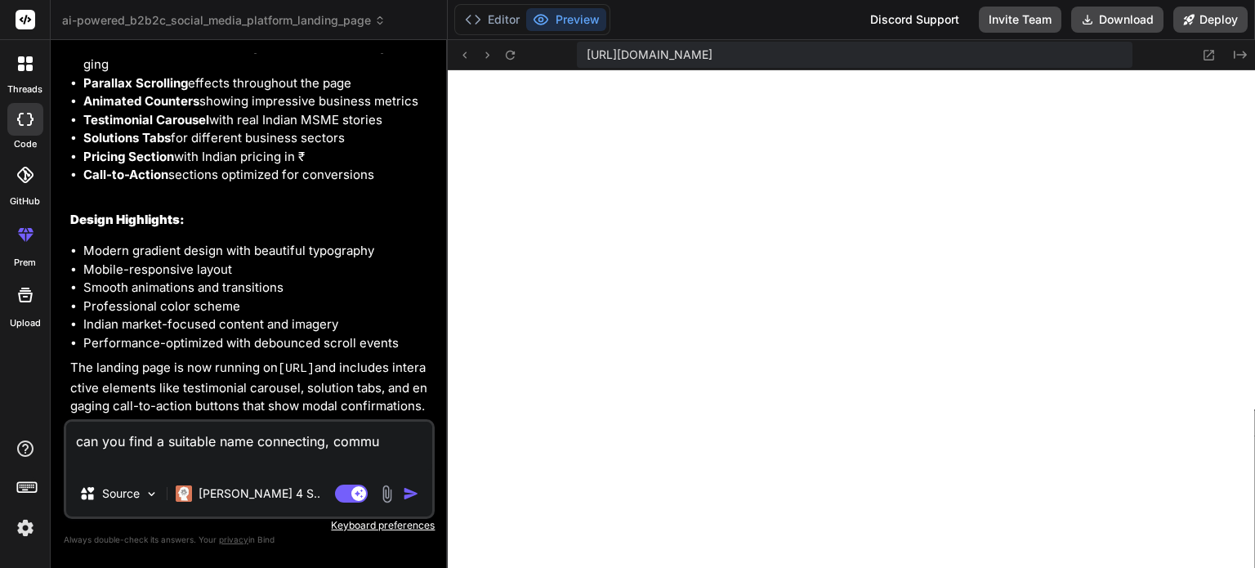
type textarea "x"
type textarea "can you find a suitable name connecting, communi"
type textarea "x"
type textarea "can you find a suitable name connecting, communic"
type textarea "x"
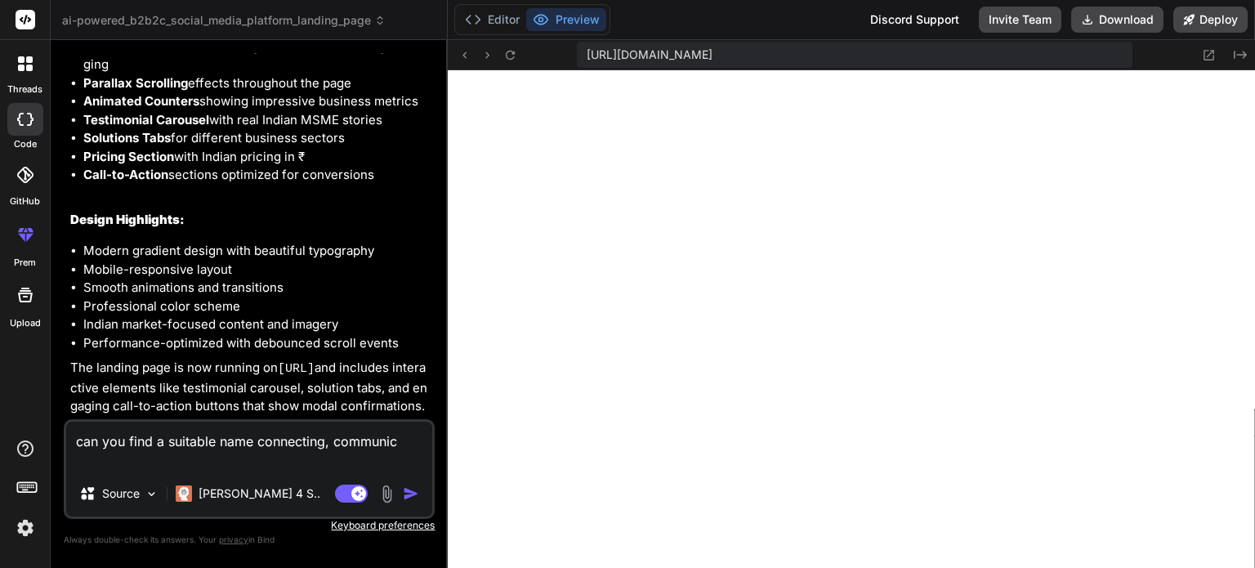
type textarea "can you find a suitable name connecting, communica"
type textarea "x"
type textarea "can you find a suitable name connecting, communicat"
type textarea "x"
type textarea "can you find a suitable name connecting, communicati"
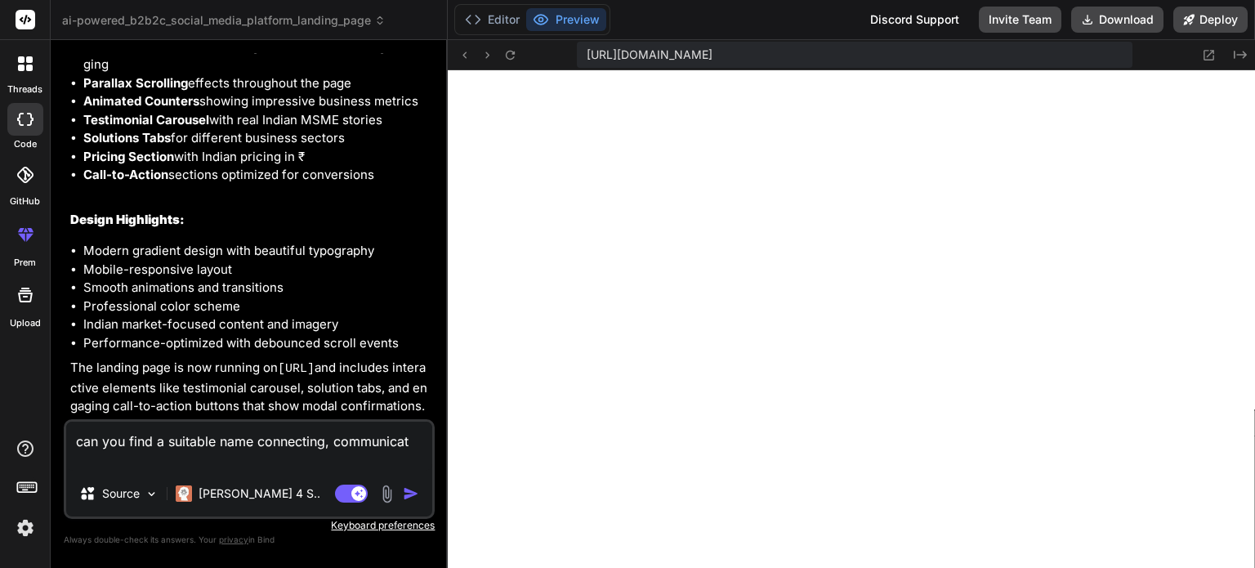
type textarea "x"
type textarea "can you find a suitable name connecting, communicatin"
type textarea "x"
type textarea "can you find a suitable name connecting, communicating"
type textarea "x"
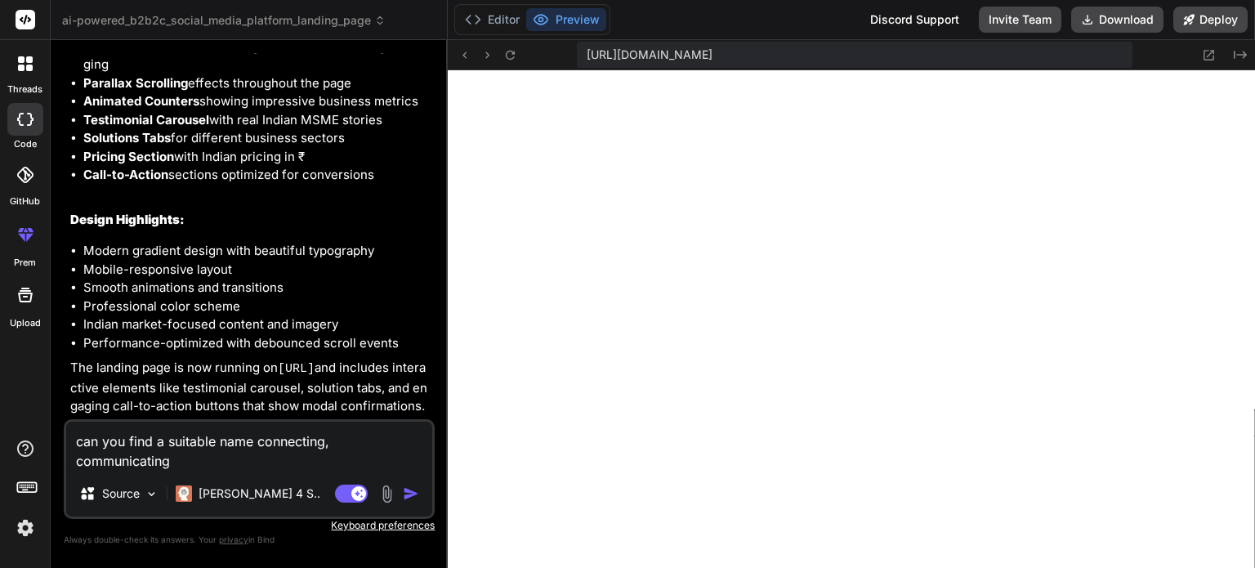
type textarea "can you find a suitable name connecting, communicating"
type textarea "x"
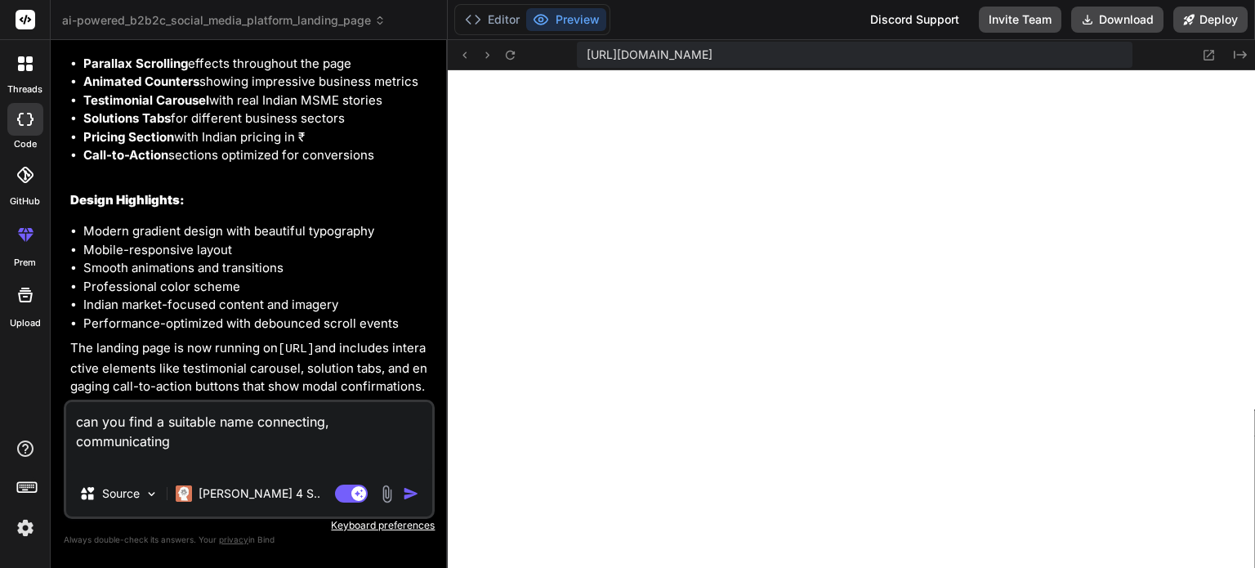
type textarea "can you find a suitable name connecting, communicating a"
type textarea "x"
type textarea "can you find a suitable name connecting, communicating an"
type textarea "x"
type textarea "can you find a suitable name connecting, communicating and"
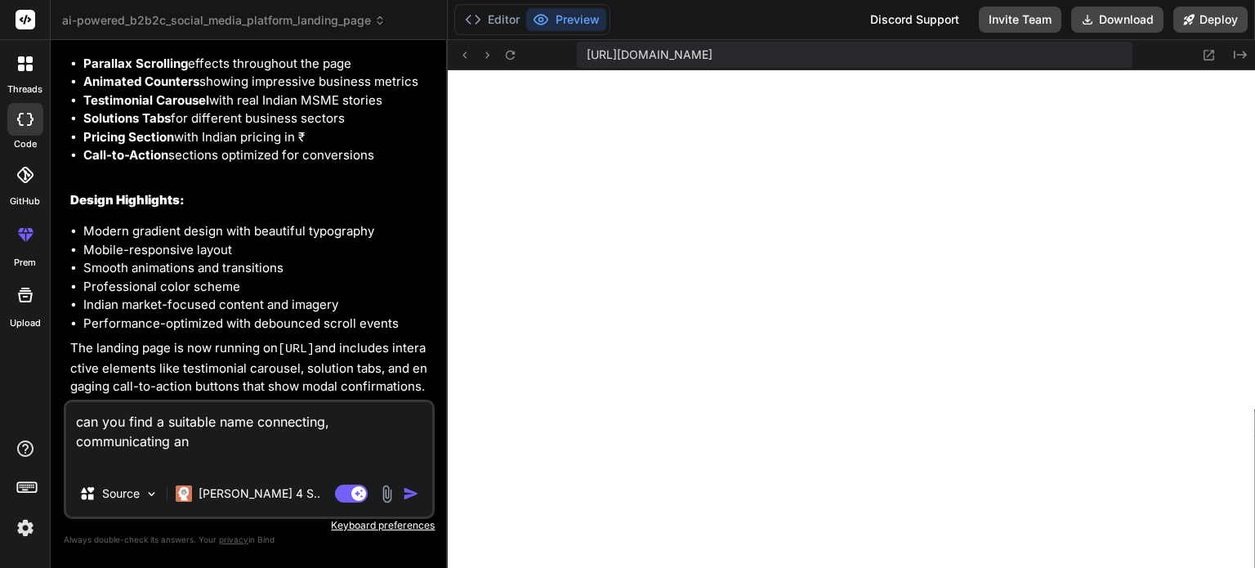
type textarea "x"
type textarea "can you find a suitable name connecting, communicating and"
type textarea "x"
type textarea "can you find a suitable name connecting, communicating and c"
type textarea "x"
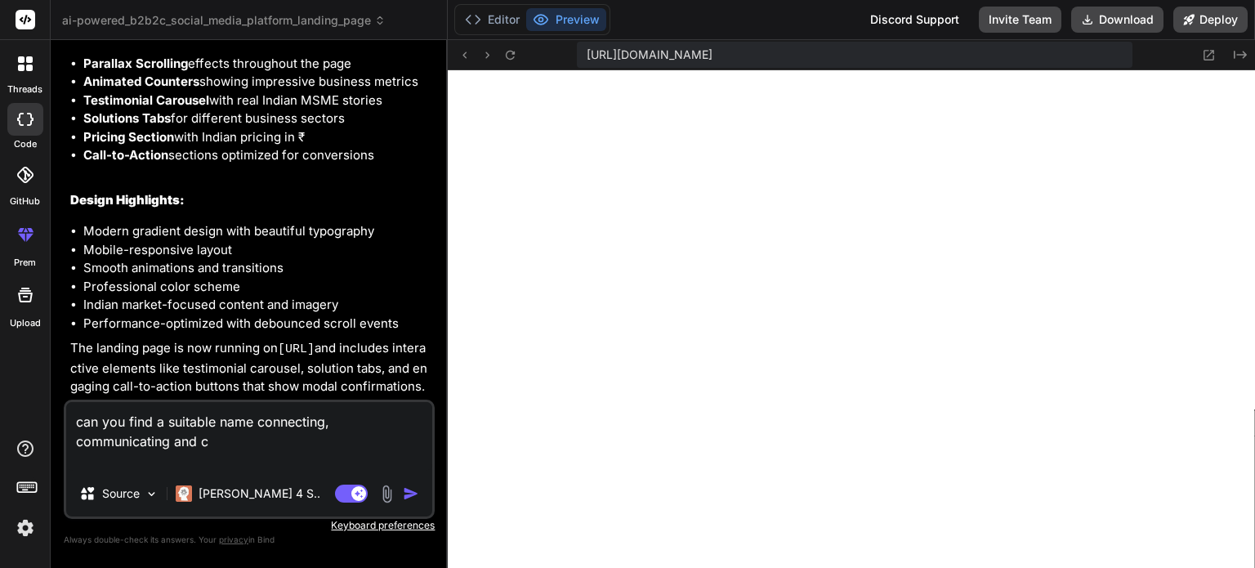
type textarea "can you find a suitable name connecting, communicating and co"
type textarea "x"
type textarea "can you find a suitable name connecting, communicating and col"
type textarea "x"
type textarea "can you find a suitable name connecting, communicating and coll"
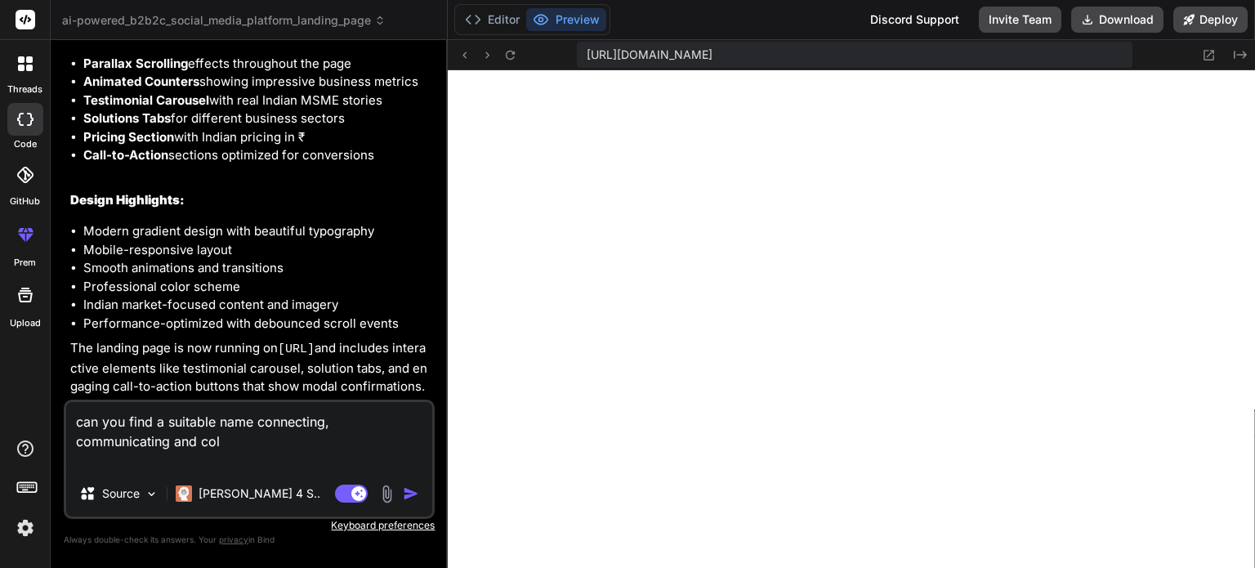
type textarea "x"
type textarea "can you find a suitable name connecting, communicating and colla"
type textarea "x"
type textarea "can you find a suitable name connecting, communicating and collab"
type textarea "x"
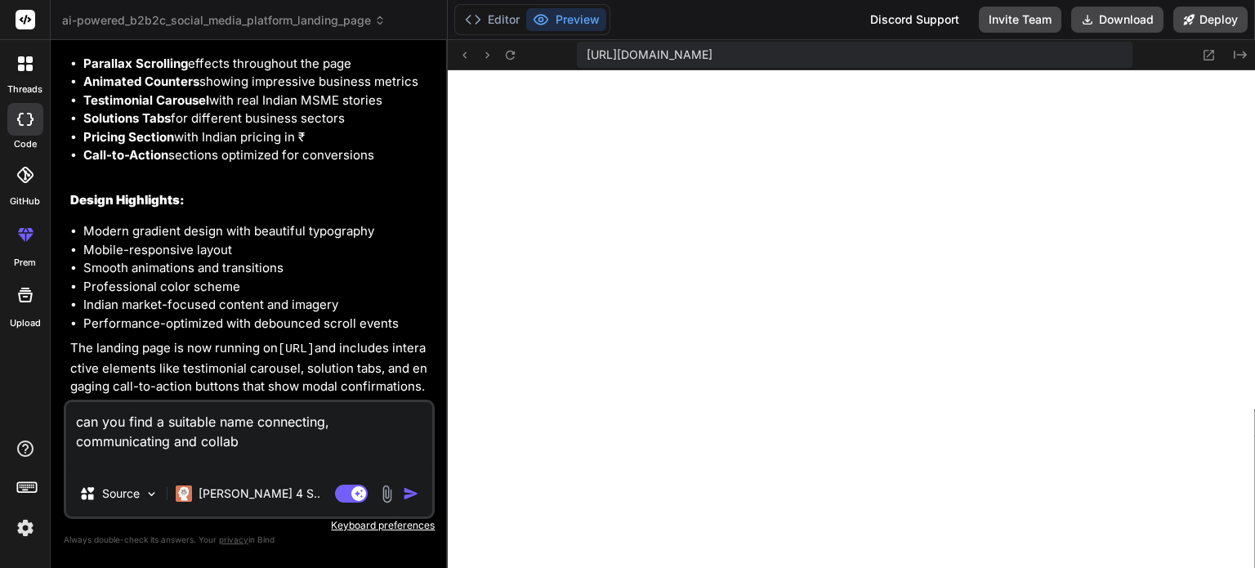
type textarea "can you find a suitable name connecting, communicating and collabo"
type textarea "x"
type textarea "can you find a suitable name connecting, communicating and collabor"
type textarea "x"
type textarea "can you find a suitable name connecting, communicating and collabora"
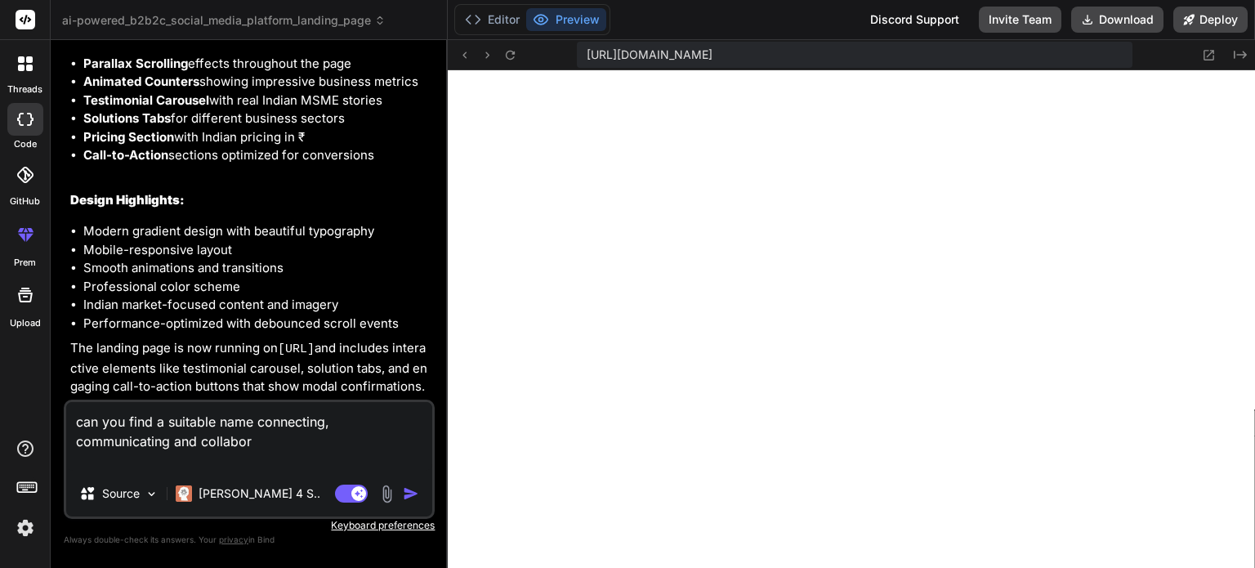
type textarea "x"
type textarea "can you find a suitable name connecting, communicating and collaborat"
type textarea "x"
type textarea "can you find a suitable name connecting, communicating and collaborati"
type textarea "x"
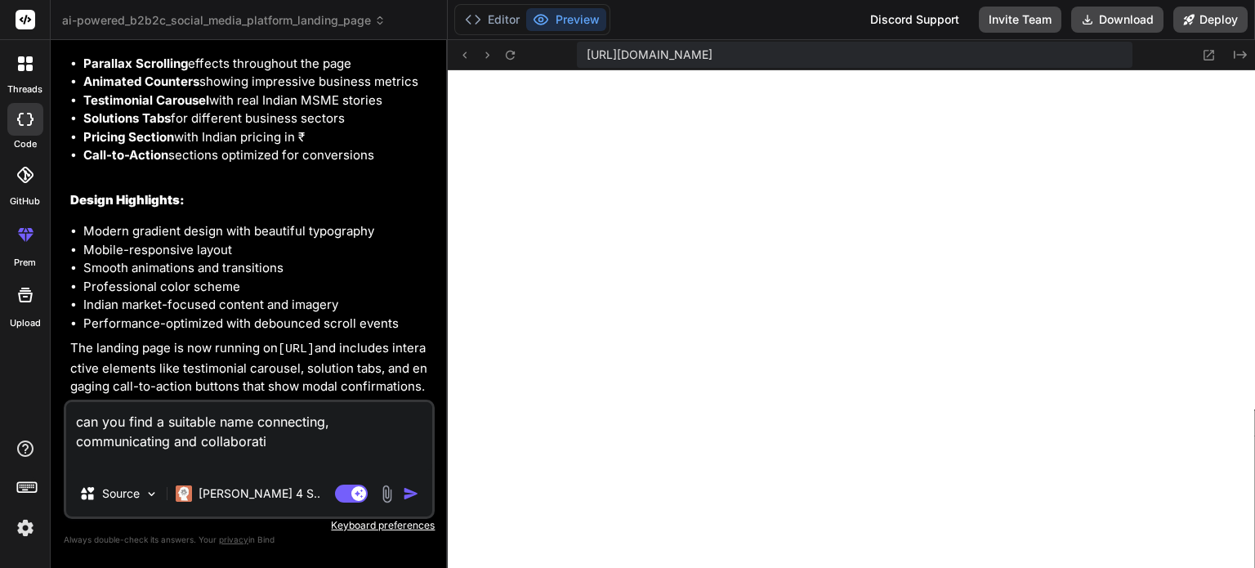
type textarea "can you find a suitable name connecting, communicating and collaboratin"
type textarea "x"
type textarea "can you find a suitable name connecting, communicating and collaborating"
type textarea "x"
type textarea "can you find a suitable name connecting, communicating and collaborating"
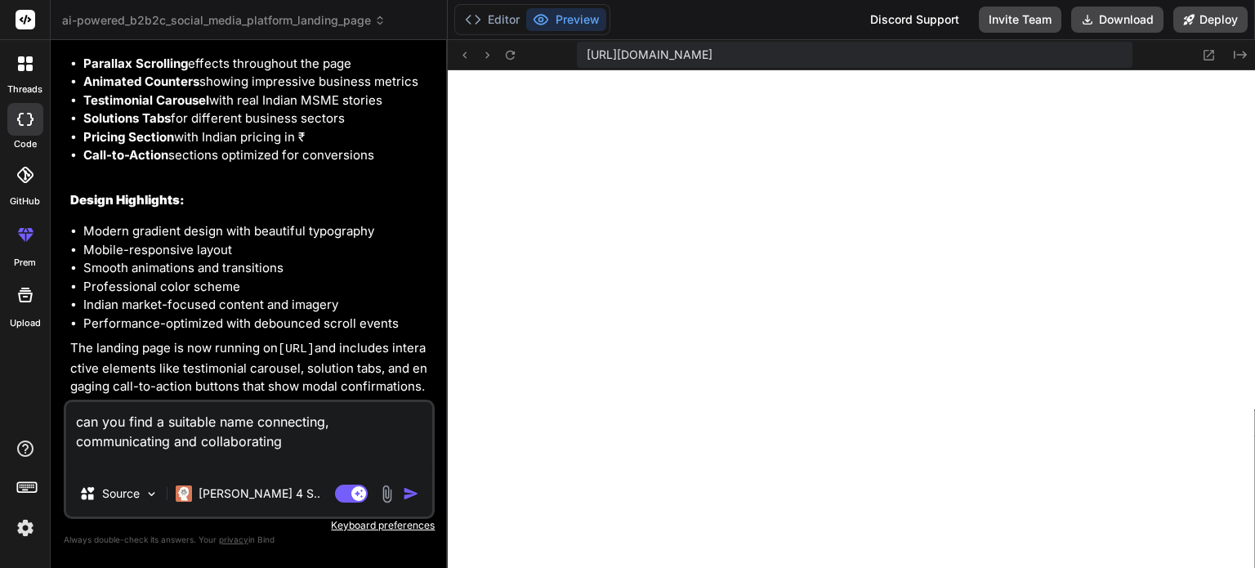
type textarea "x"
type textarea "can you find a suitable name connecting, communicating and collaborating"
type textarea "x"
type textarea "can you find a suitable name connecting, communicating and collaborating a"
type textarea "x"
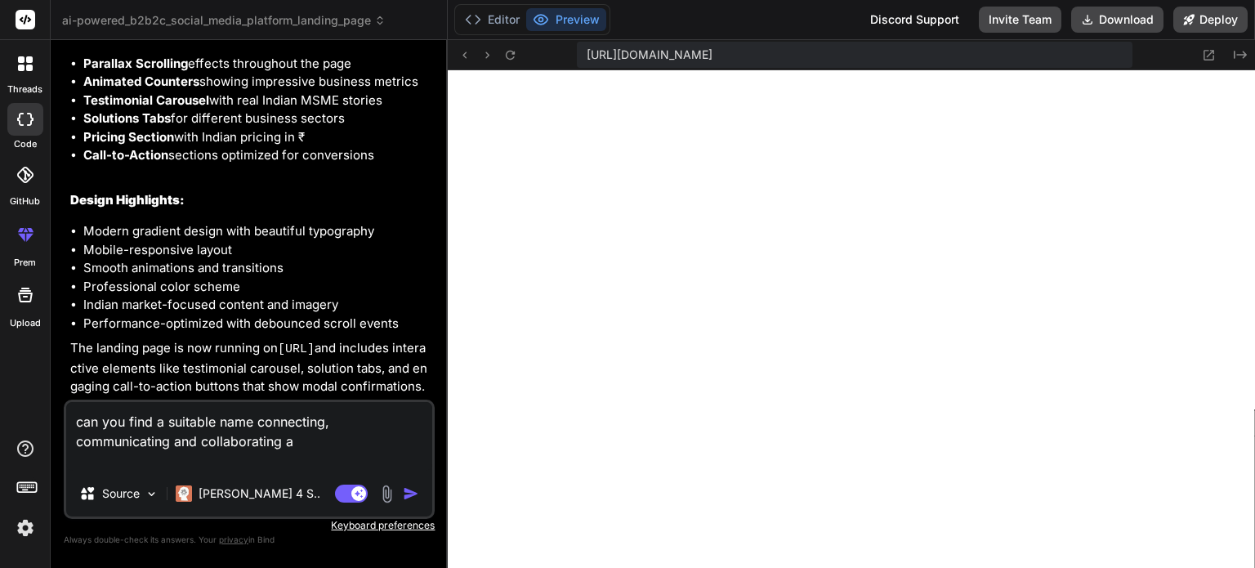
type textarea "can you find a suitable name connecting, communicating and collaborating an"
type textarea "x"
type textarea "can you find a suitable name connecting, communicating and collaborating and"
type textarea "x"
type textarea "can you find a suitable name connecting, communicating and collaborating and"
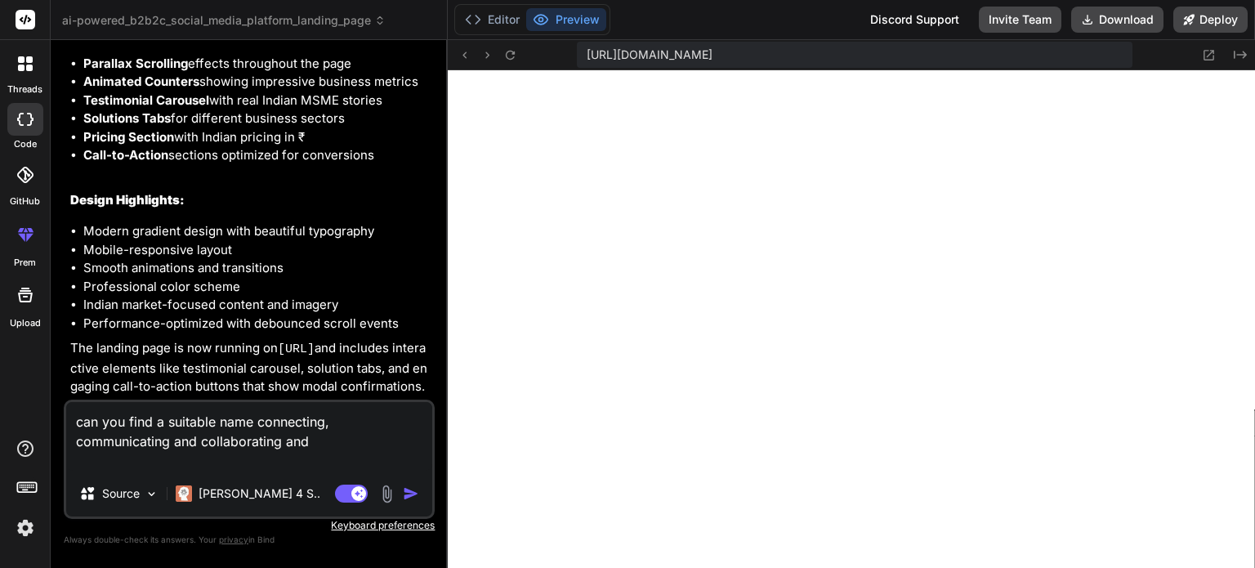
type textarea "x"
type textarea "can you find a suitable name connecting, communicating and collaborating and s"
type textarea "x"
type textarea "can you find a suitable name connecting, communicating and collaborating and sh"
type textarea "x"
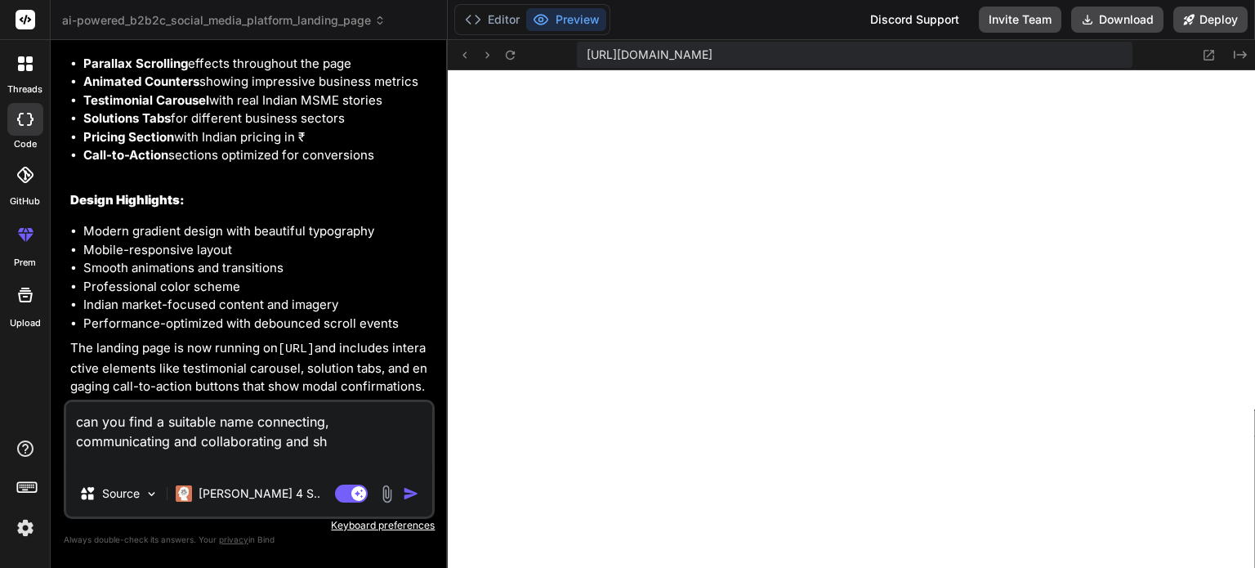
type textarea "can you find a suitable name connecting, communicating and collaborating and sho"
type textarea "x"
type textarea "can you find a suitable name connecting, communicating and collaborating and sh…"
type textarea "x"
type textarea "can you find a suitable name connecting, communicating and collaborating and sh…"
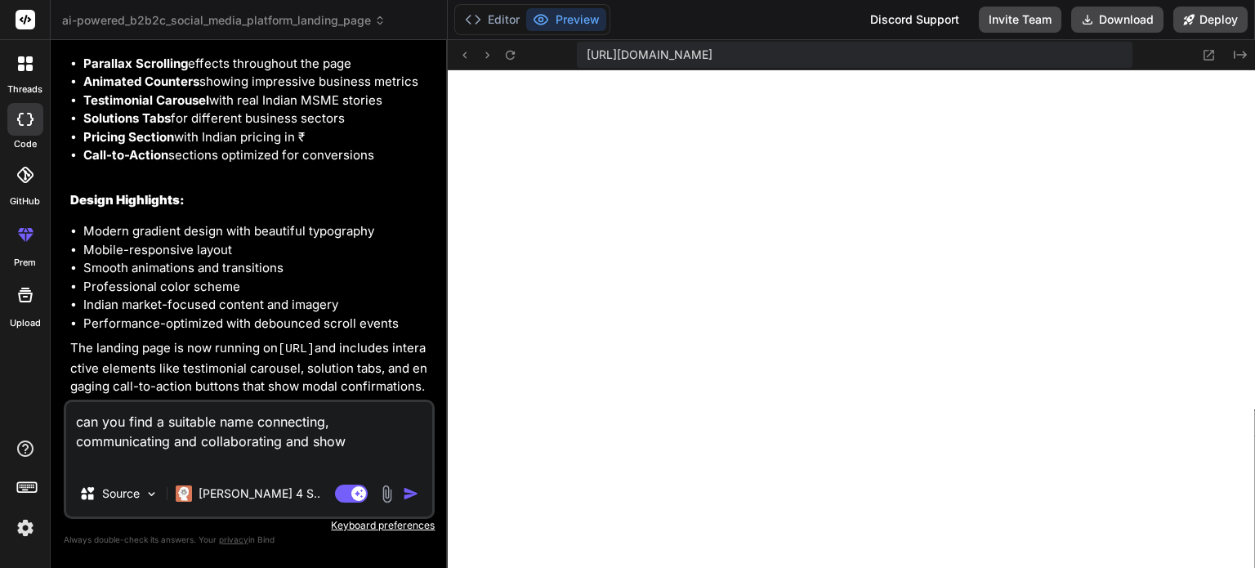
type textarea "x"
type textarea "can you find a suitable name connecting, communicating and collaborating and sh…"
type textarea "x"
type textarea "can you find a suitable name connecting, communicating and collaborating and sh…"
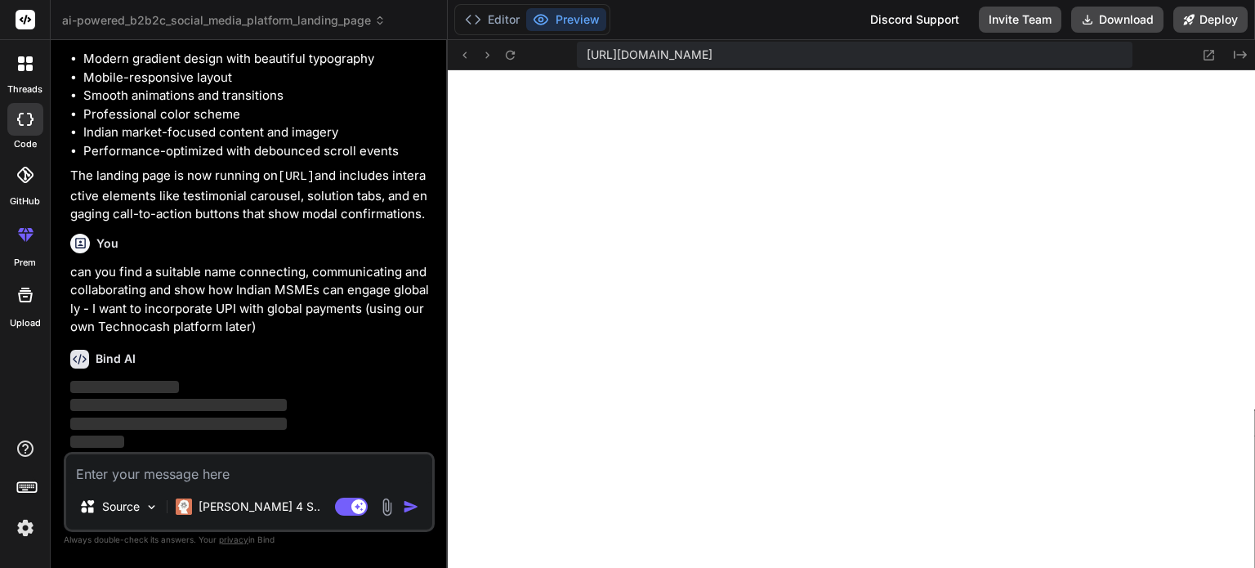
scroll to position [1298, 0]
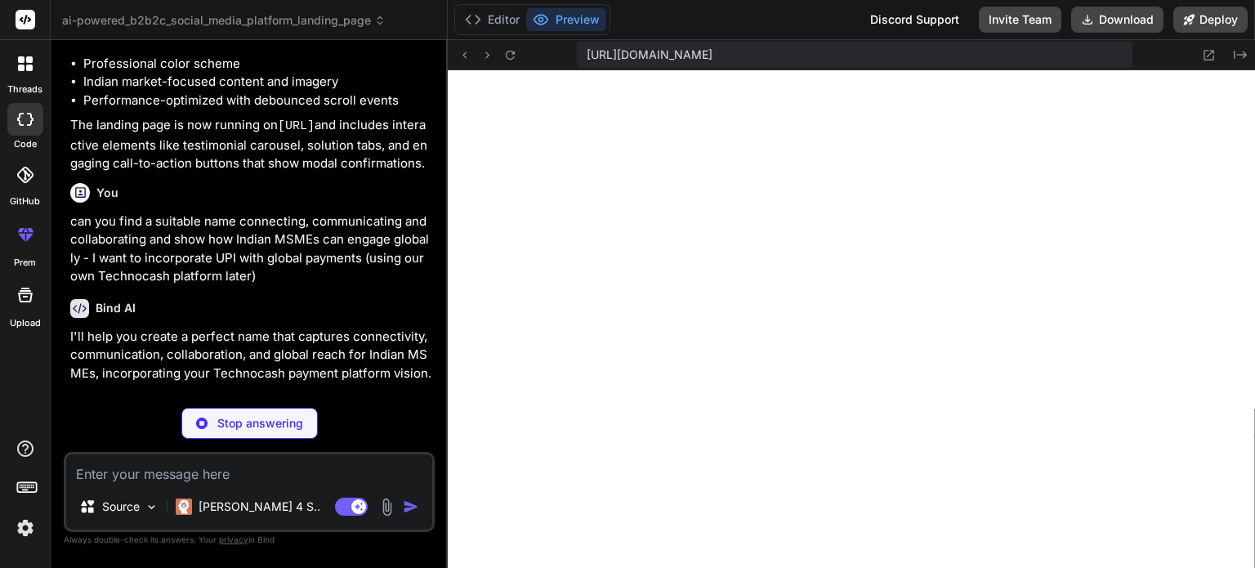
click at [414, 419] on div "Stop answering" at bounding box center [249, 423] width 371 height 31
click at [576, 22] on button "Preview" at bounding box center [566, 19] width 80 height 23
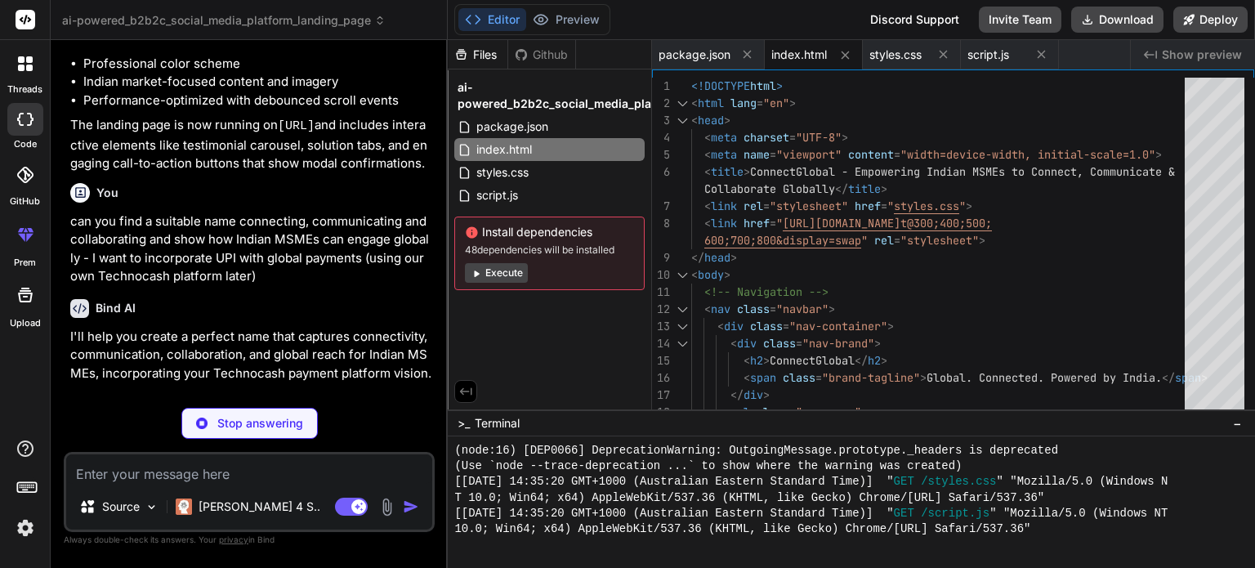
click at [503, 274] on button "Execute" at bounding box center [496, 273] width 63 height 20
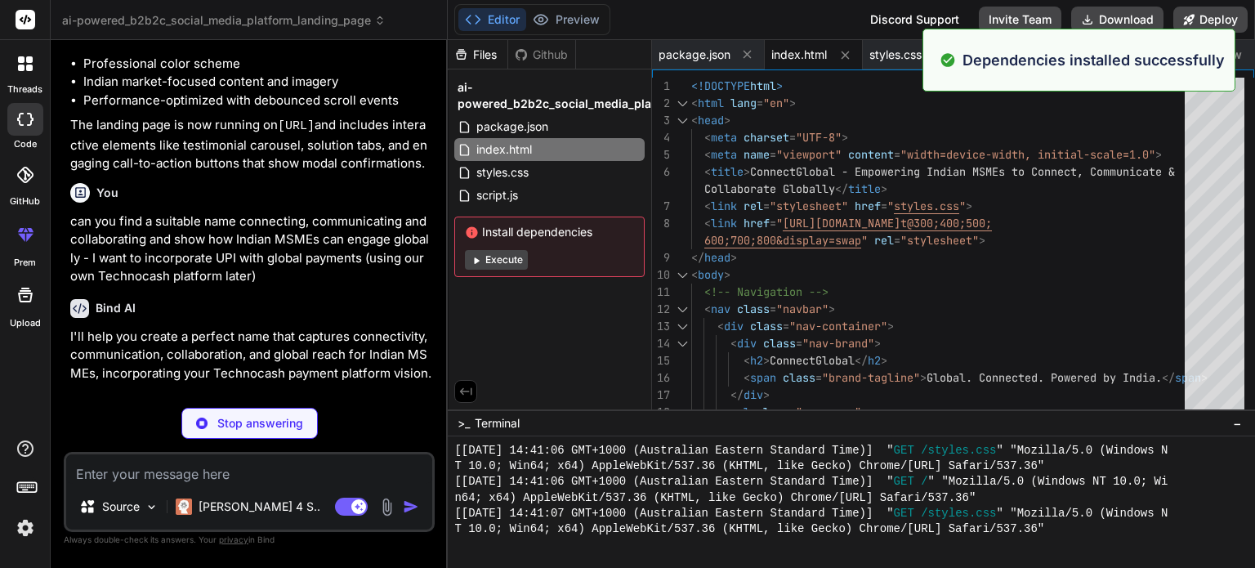
scroll to position [2055, 0]
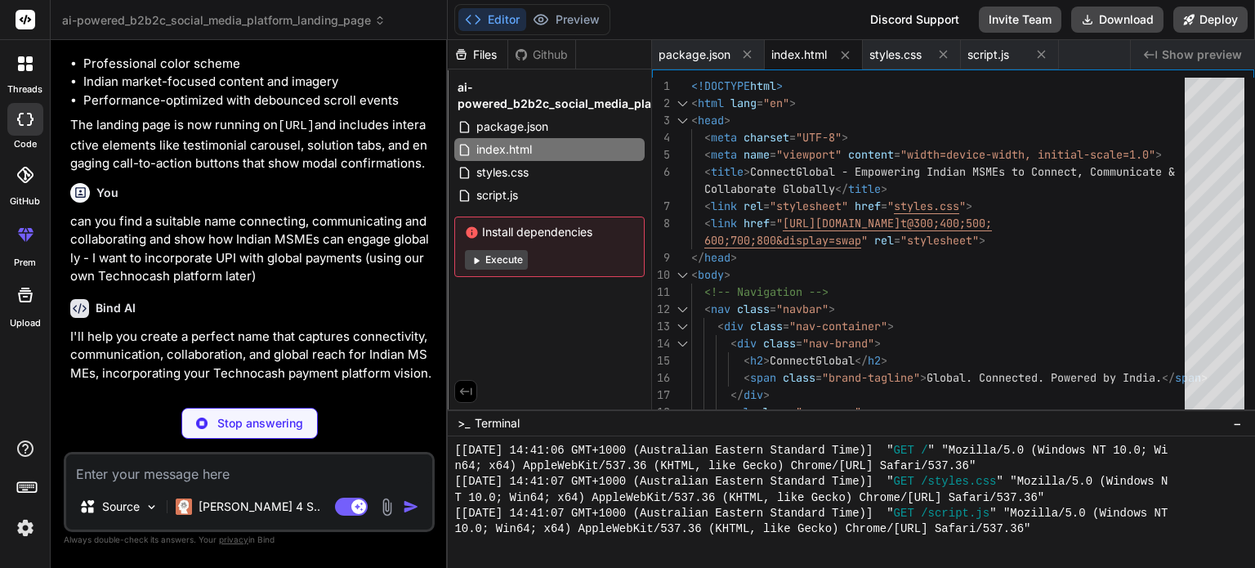
click at [501, 261] on button "Execute" at bounding box center [496, 260] width 63 height 20
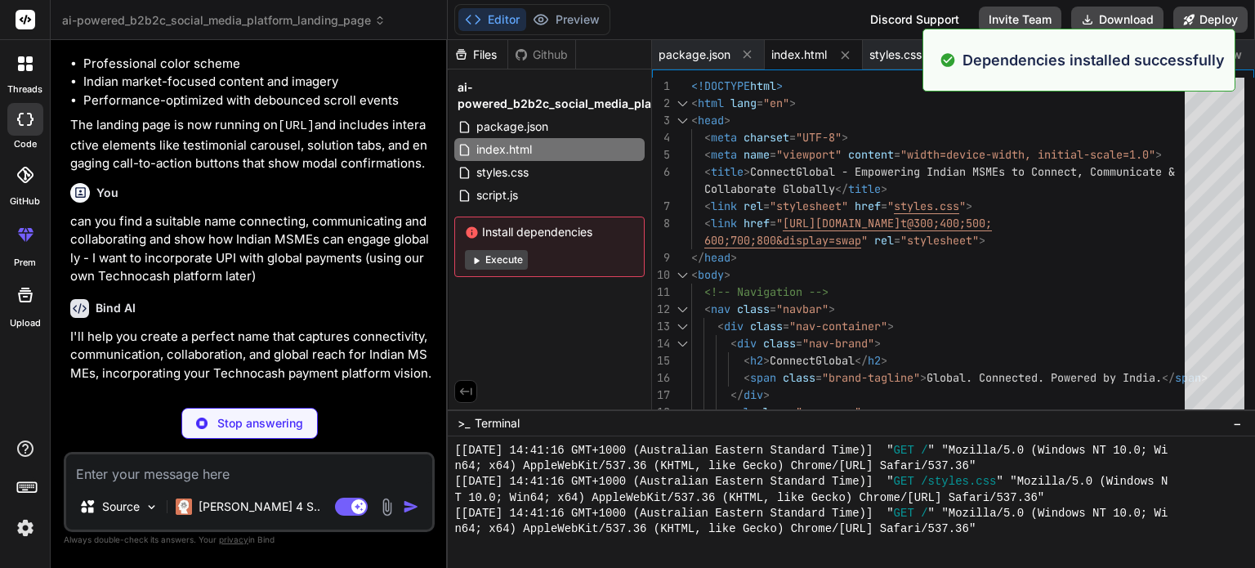
scroll to position [2855, 0]
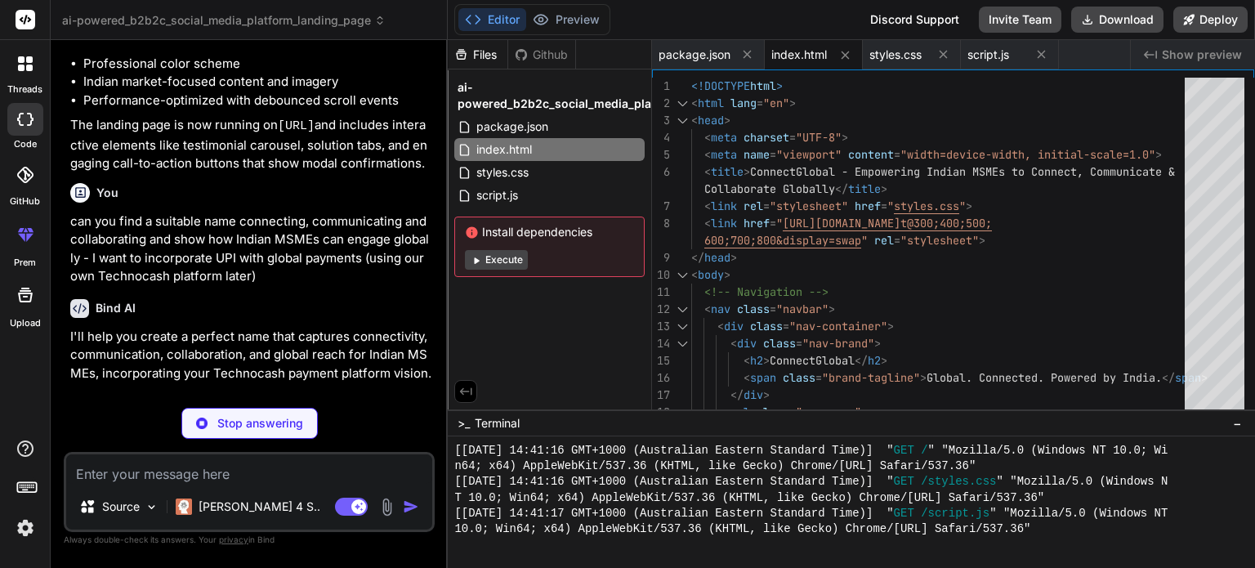
click at [373, 444] on div "You Create a beautiful startup landing page with parallax scrolling effects, he…" at bounding box center [249, 310] width 371 height 514
click at [1195, 58] on span "Show preview" at bounding box center [1202, 55] width 80 height 16
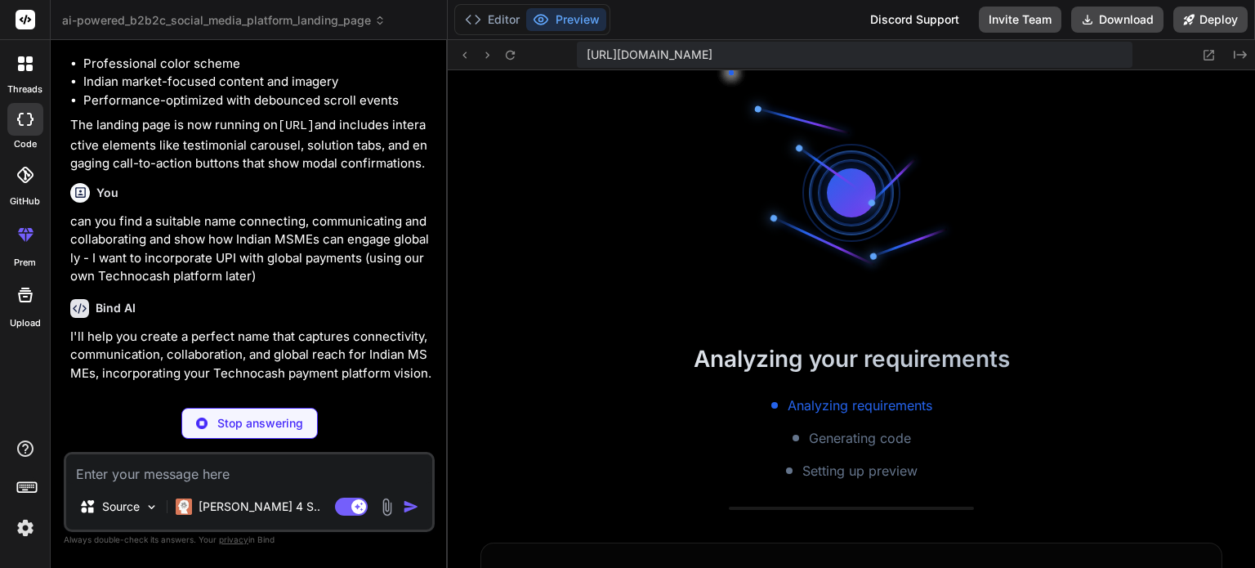
scroll to position [3513, 0]
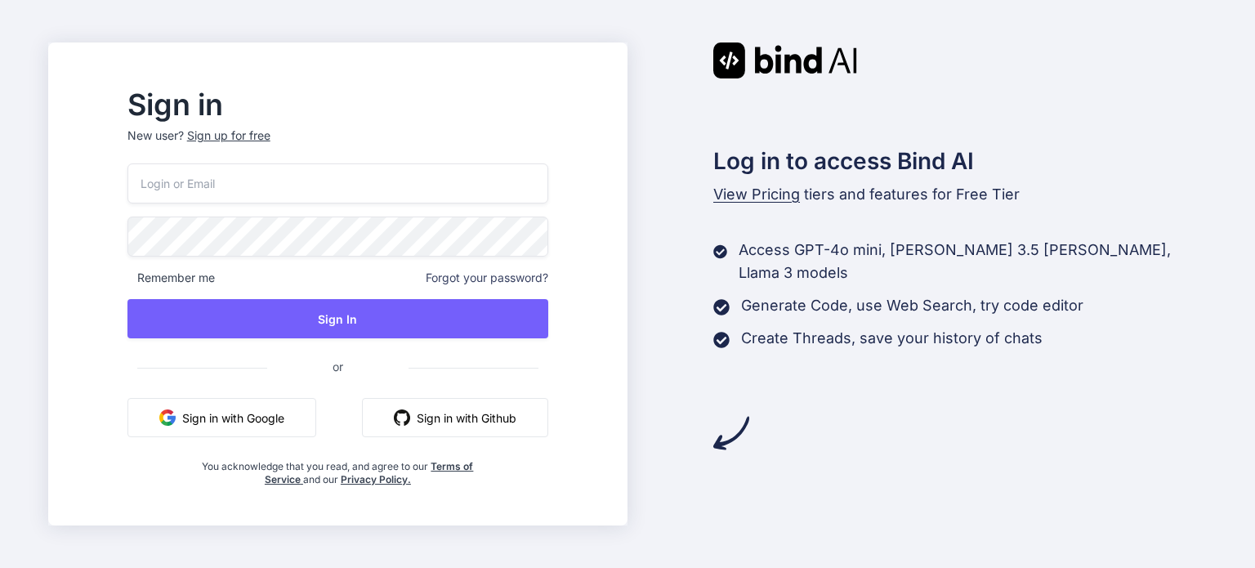
click at [316, 418] on button "Sign in with Google" at bounding box center [221, 417] width 189 height 39
